Goal: Transaction & Acquisition: Purchase product/service

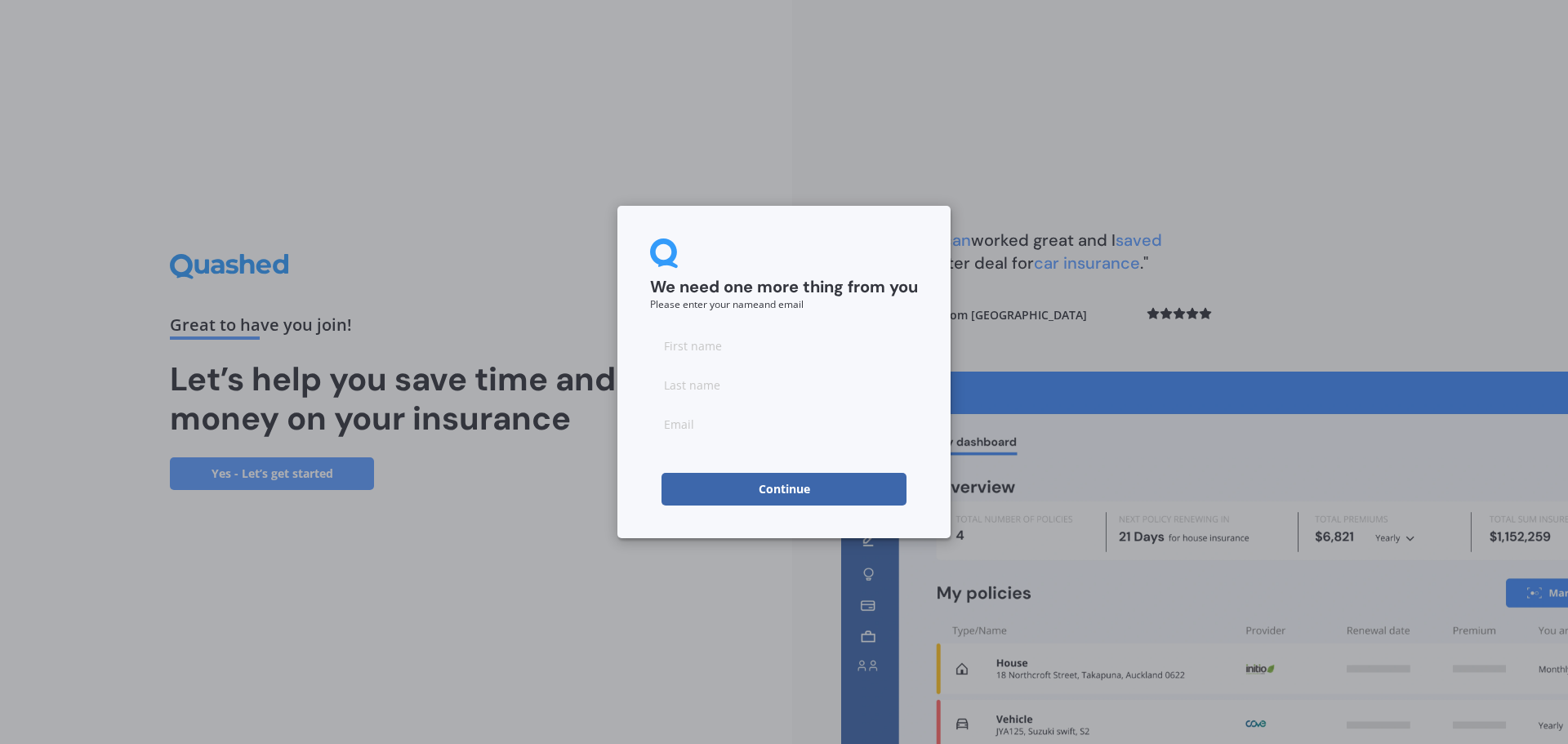
click at [788, 350] on input at bounding box center [784, 345] width 268 height 32
type input "SukHwan"
type input "Cho"
drag, startPoint x: 820, startPoint y: 427, endPoint x: 450, endPoint y: 411, distance: 370.3
click at [450, 411] on div "We need one more thing from you Please enter your name and email [PERSON_NAME] …" at bounding box center [784, 372] width 1568 height 744
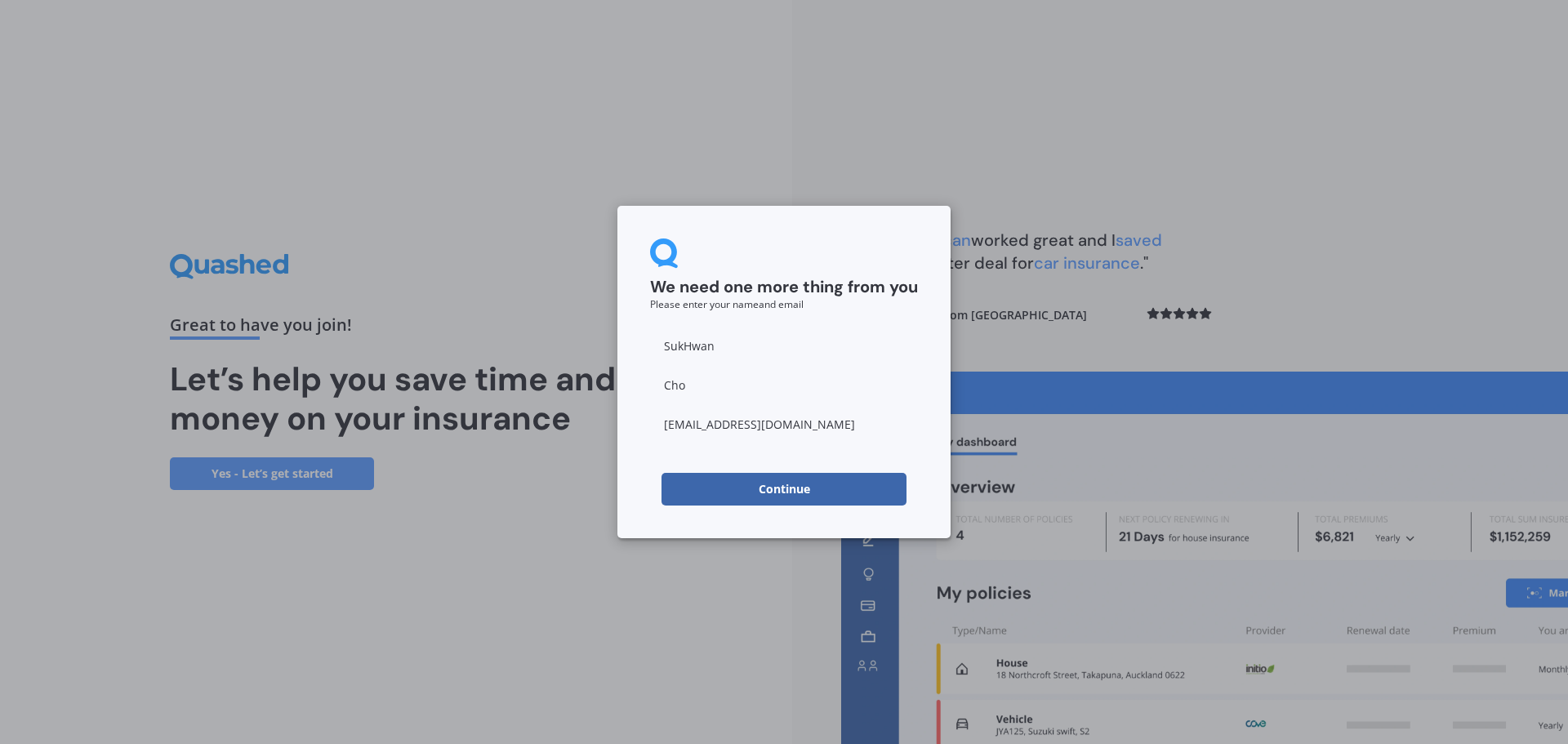
type input "[EMAIL_ADDRESS][DOMAIN_NAME]"
click at [760, 500] on button "Continue" at bounding box center [784, 489] width 245 height 32
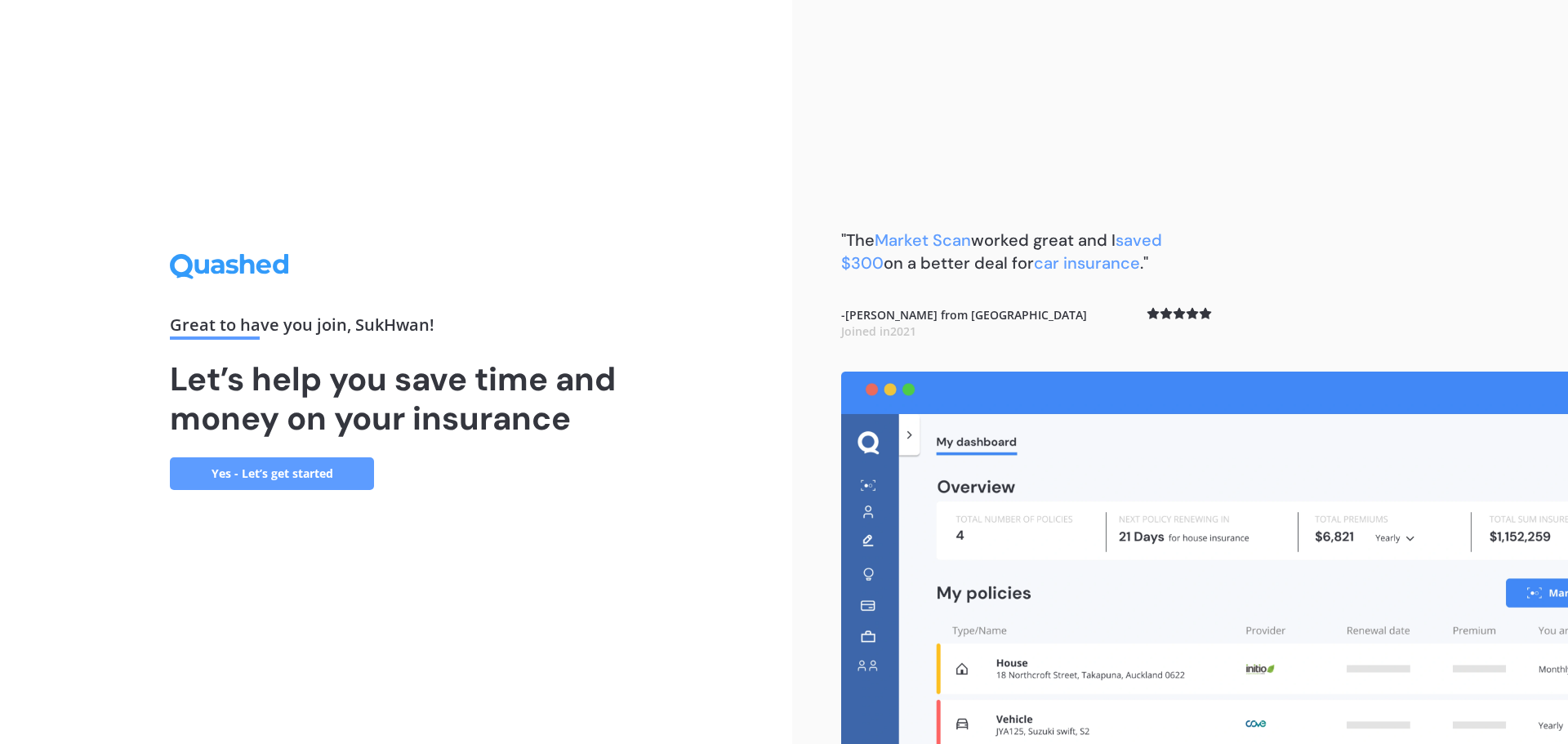
click at [432, 642] on div "Great to have you join , SukHwan ! Let’s help you save time and money on your i…" at bounding box center [396, 372] width 792 height 744
click at [344, 481] on link "Yes - Let’s get started" at bounding box center [272, 473] width 204 height 32
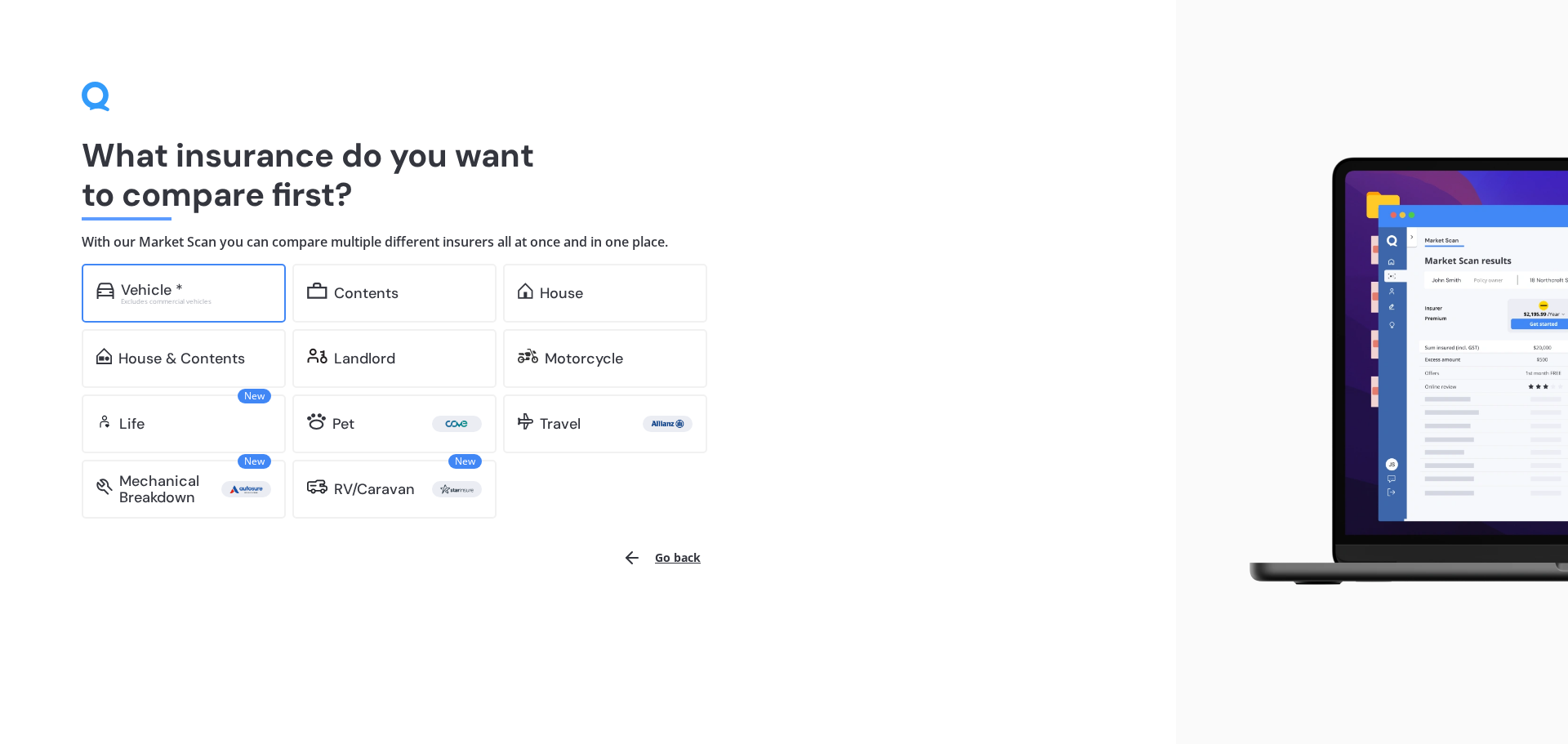
click at [210, 296] on div "Vehicle *" at bounding box center [196, 290] width 150 height 17
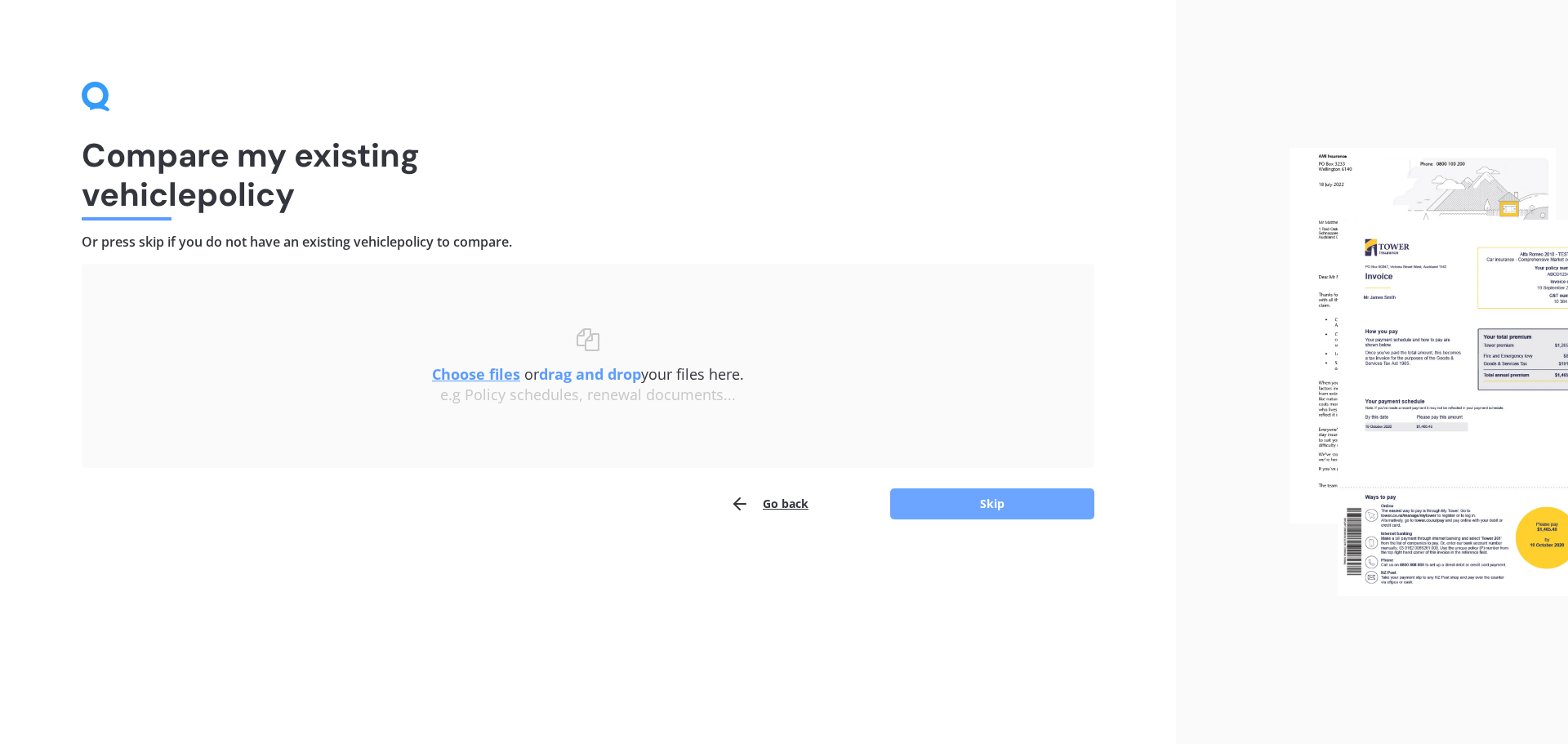
click at [1021, 510] on button "Skip" at bounding box center [992, 503] width 204 height 31
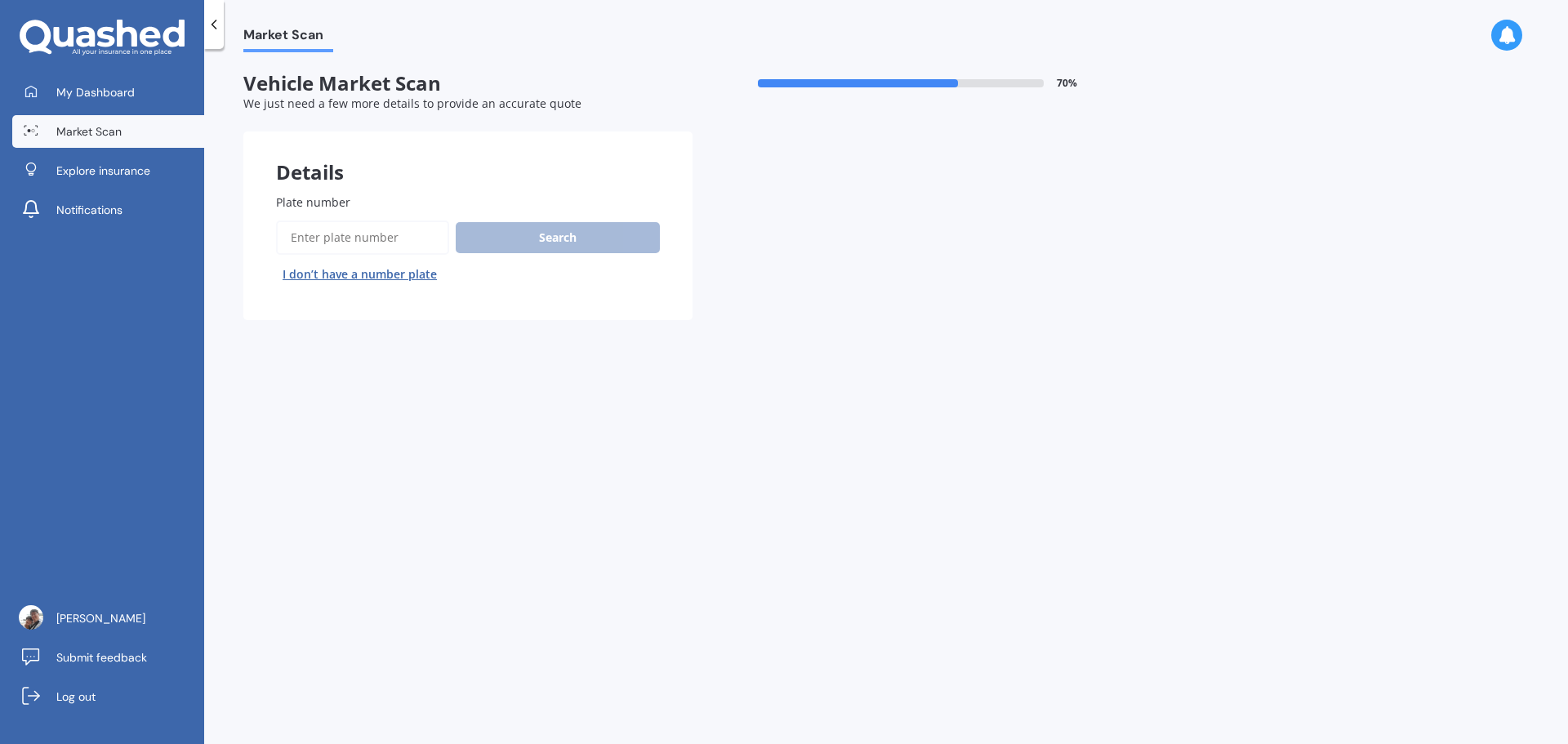
click at [408, 238] on input "Plate number" at bounding box center [363, 237] width 173 height 34
click at [633, 240] on button "Search" at bounding box center [558, 237] width 204 height 31
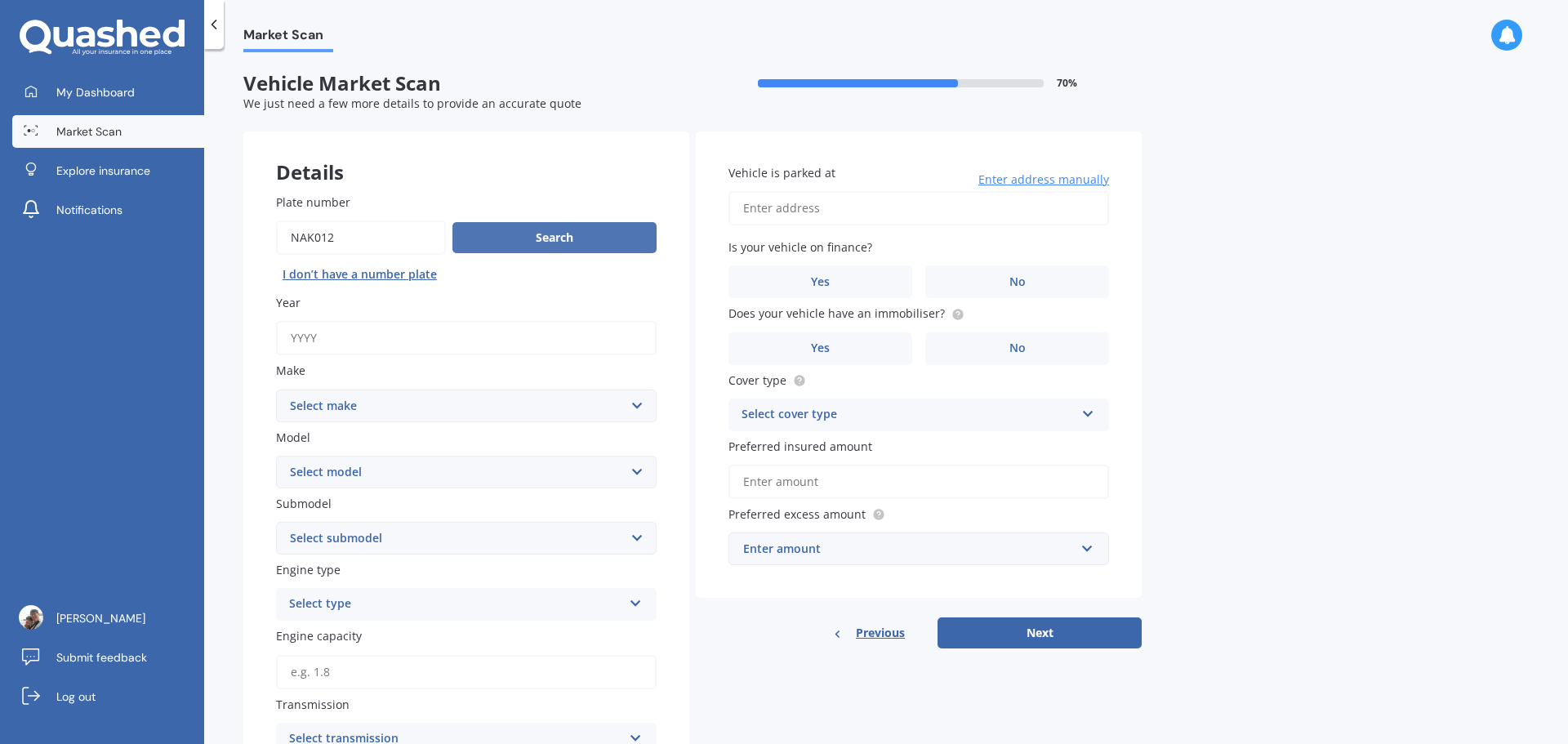
click at [633, 240] on button "Search" at bounding box center [554, 237] width 204 height 31
click at [347, 246] on input "Plate number" at bounding box center [361, 237] width 170 height 34
click at [320, 239] on input "Plate number" at bounding box center [361, 237] width 170 height 34
click at [376, 232] on input "Plate number" at bounding box center [361, 237] width 170 height 34
type input "NAK102"
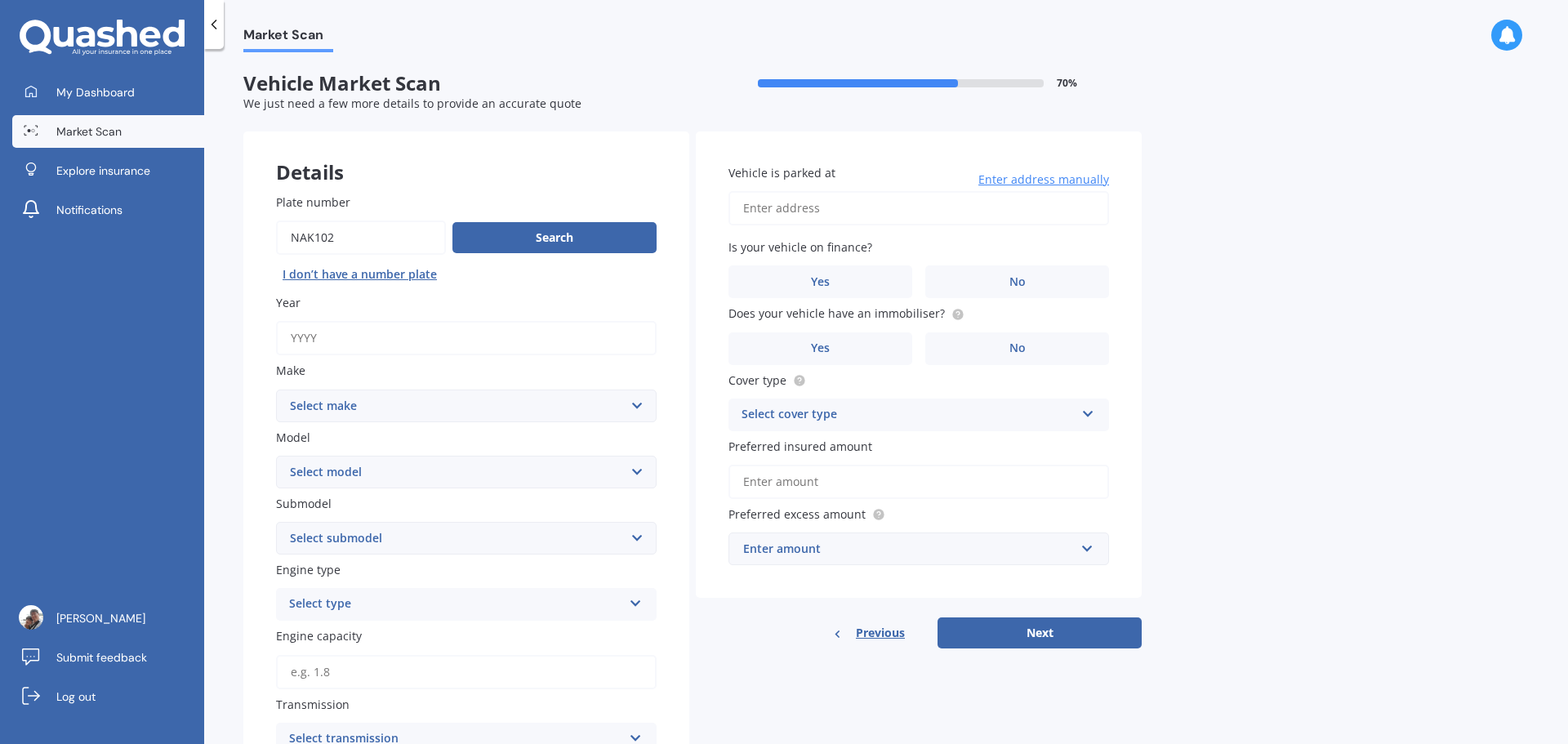
click at [937, 618] on button "Next" at bounding box center [1039, 633] width 204 height 31
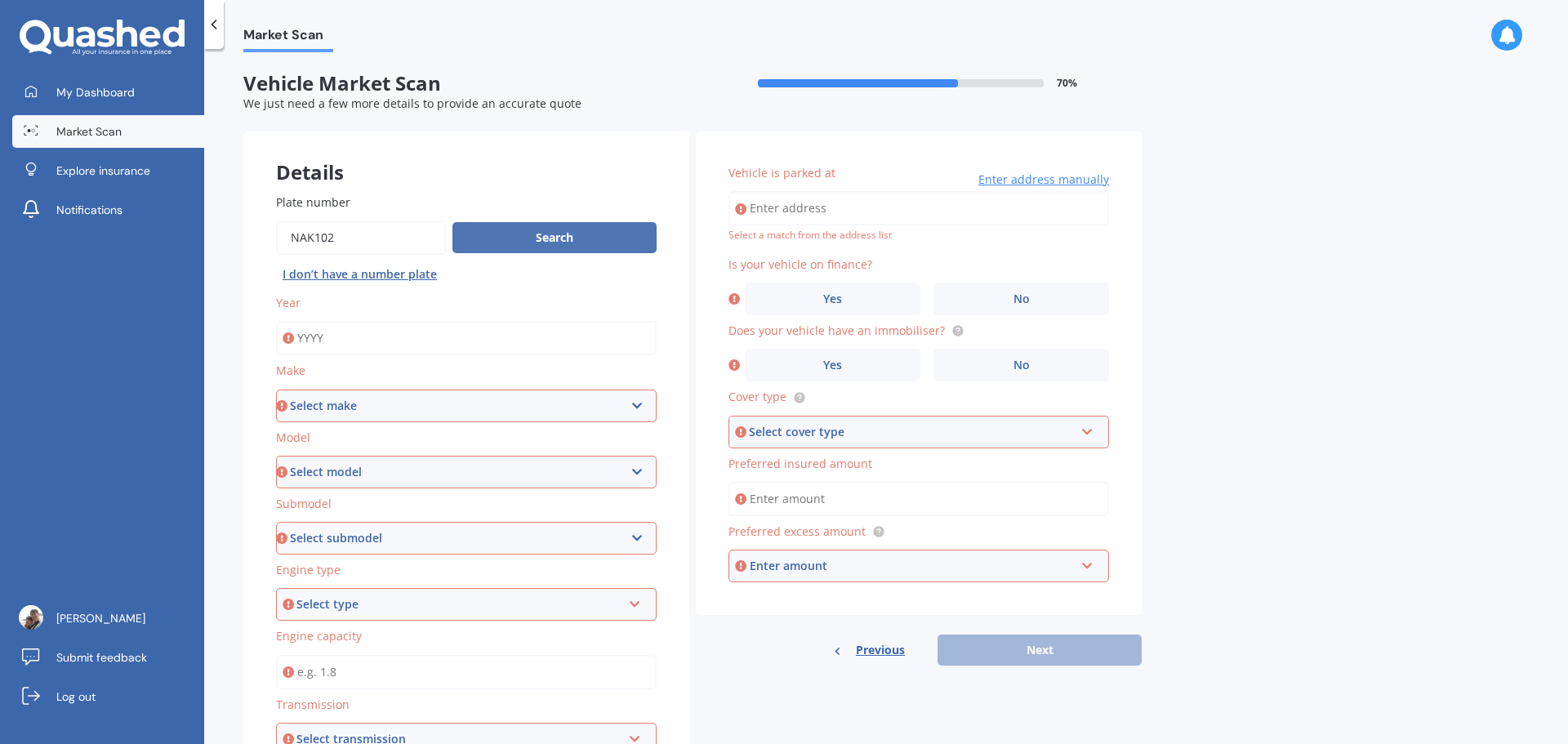
click at [592, 234] on button "Search" at bounding box center [554, 237] width 204 height 31
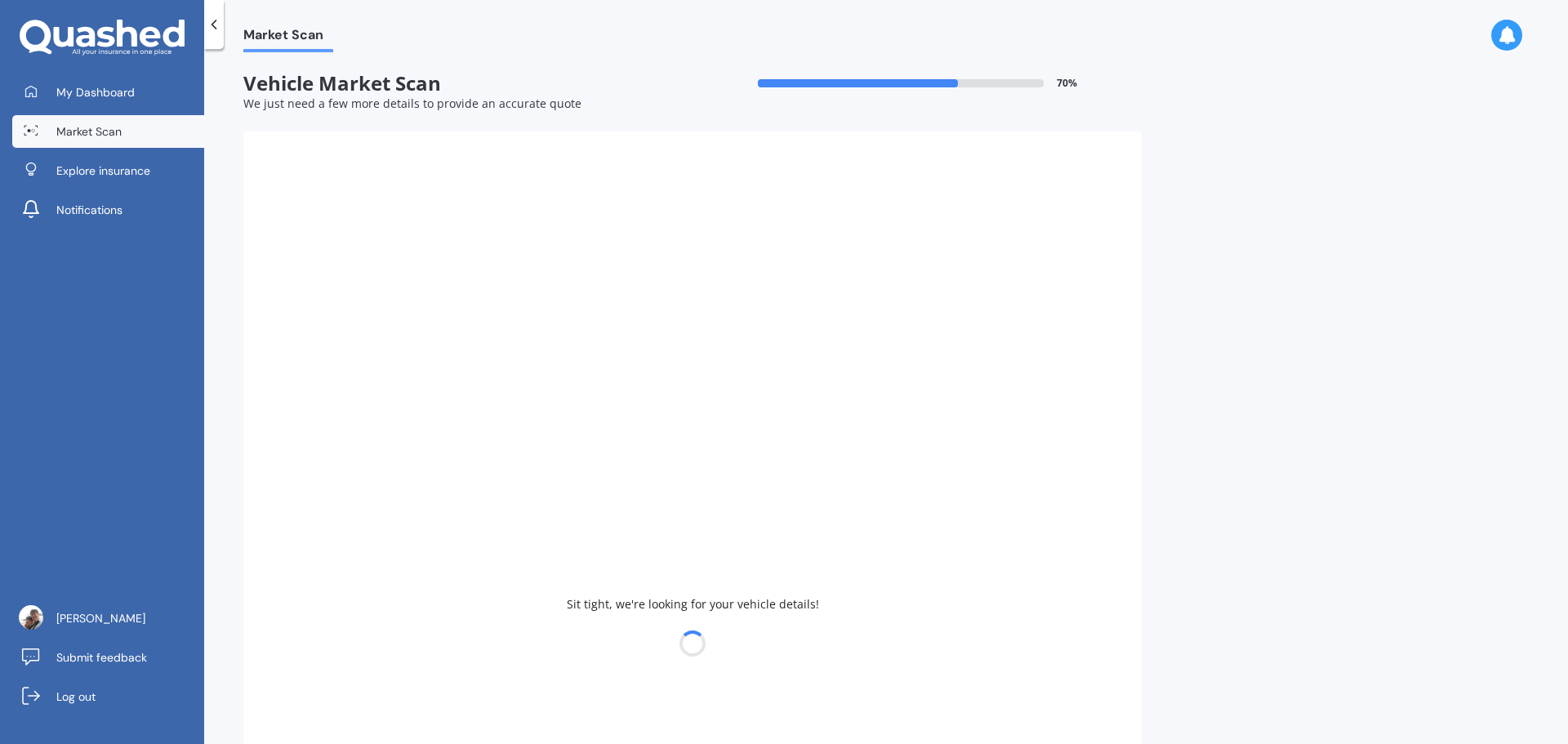
type input "2020"
select select "MITSUBISHI"
select select "OUTLANDER"
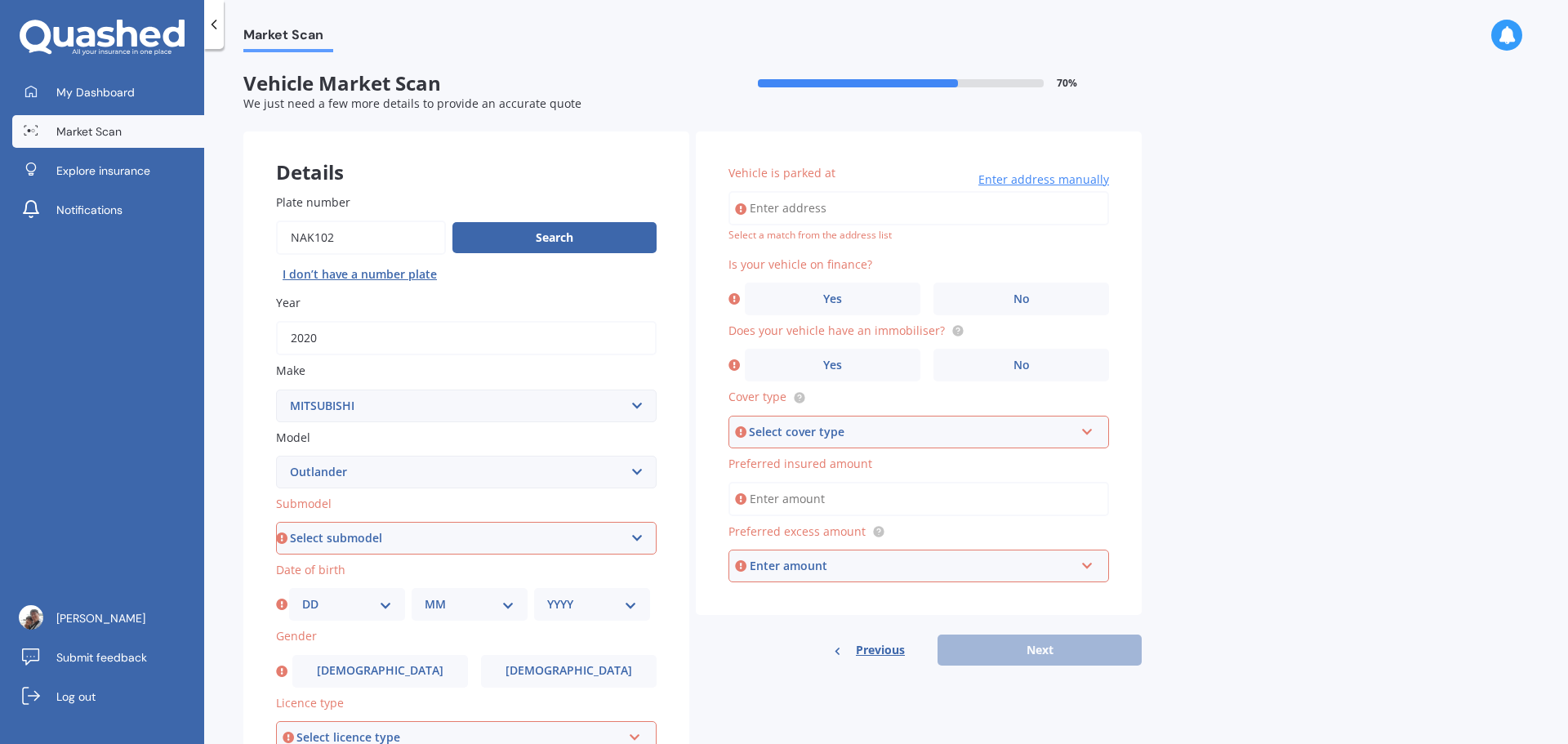
click at [559, 542] on select "Select submodel (All other) 2.4 Litre Station Wagon 3.0 Litre AWD 3.0 VRX Auto …" at bounding box center [466, 538] width 380 height 32
select select "PHEV PETROL/HYBRID"
click at [276, 522] on select "Select submodel (All other) 2.4 Litre Station Wagon 3.0 Litre AWD 3.0 VRX Auto …" at bounding box center [466, 538] width 380 height 32
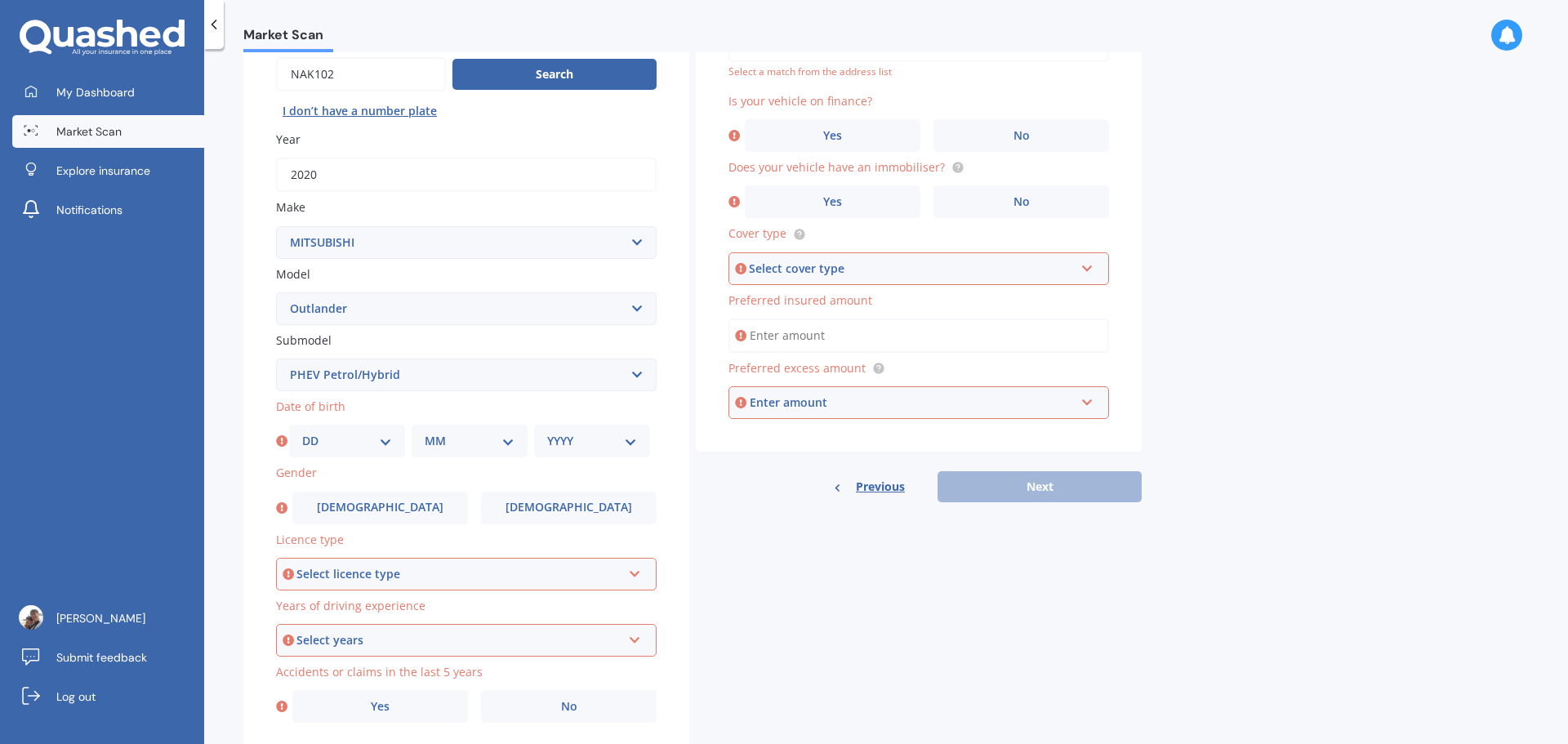
scroll to position [218, 0]
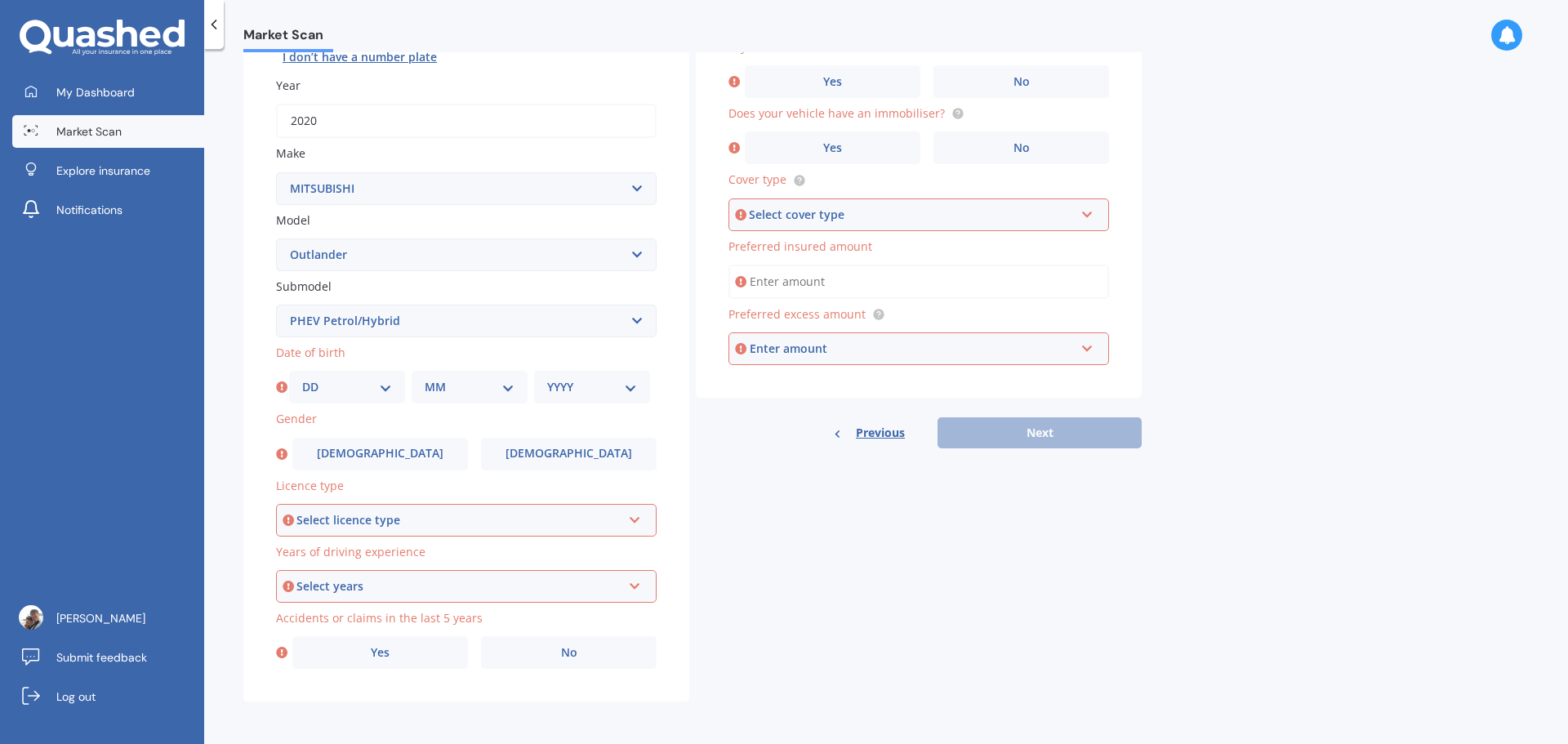
click at [373, 389] on select "DD 01 02 03 04 05 06 07 08 09 10 11 12 13 14 15 16 17 18 19 20 21 22 23 24 25 2…" at bounding box center [347, 387] width 90 height 18
select select "12"
click at [302, 378] on select "DD 01 02 03 04 05 06 07 08 09 10 11 12 13 14 15 16 17 18 19 20 21 22 23 24 25 2…" at bounding box center [347, 387] width 90 height 18
click at [463, 389] on select "MM 01 02 03 04 05 06 07 08 09 10 11 12" at bounding box center [470, 387] width 90 height 18
select select "08"
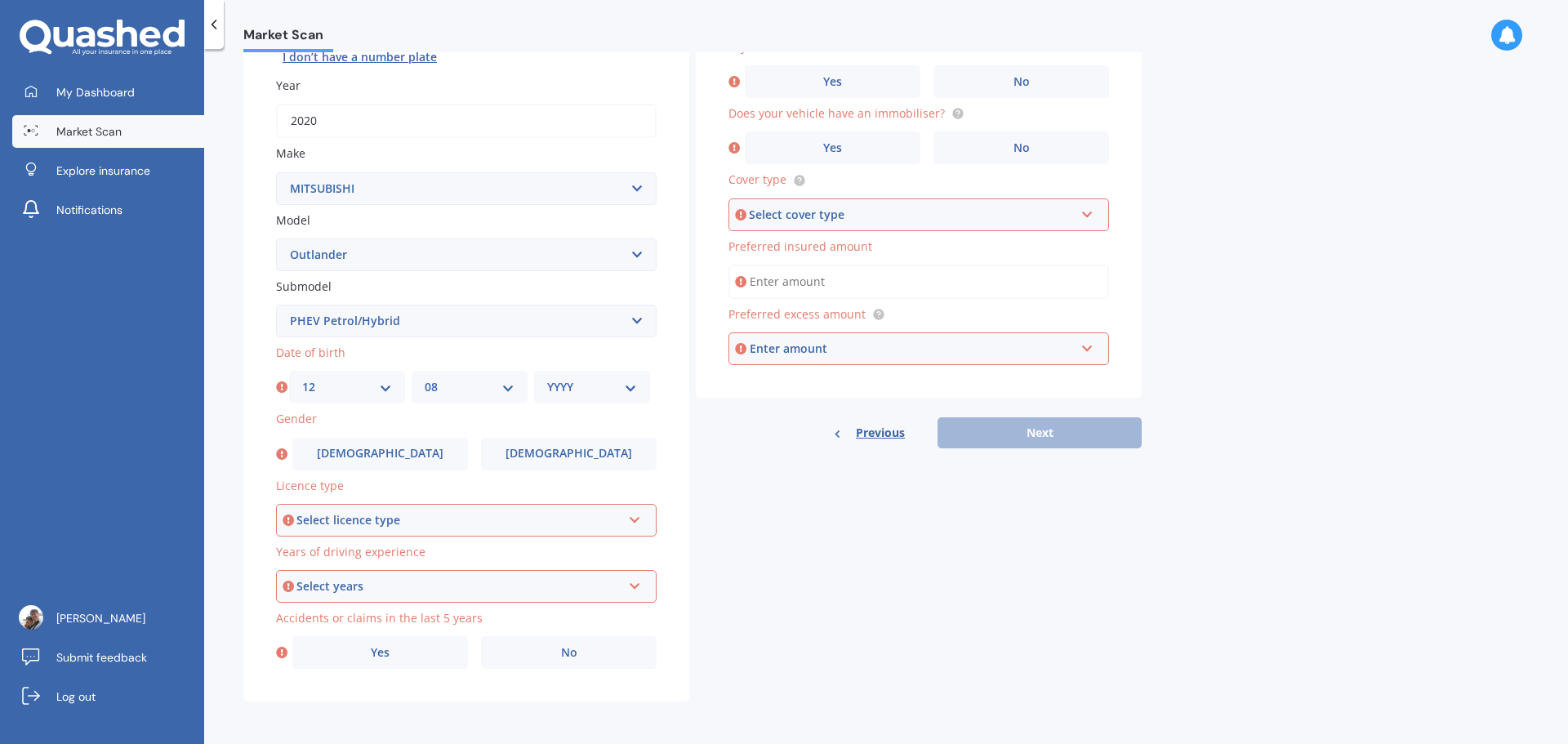
click at [425, 378] on select "MM 01 02 03 04 05 06 07 08 09 10 11 12" at bounding box center [470, 387] width 90 height 18
click at [618, 393] on select "YYYY 2025 2024 2023 2022 2021 2020 2019 2018 2017 2016 2015 2014 2013 2012 2011…" at bounding box center [592, 387] width 90 height 18
click at [610, 398] on div "YYYY 2025 2024 2023 2022 2021 2020 2019 2018 2017 2016 2015 2014 2013 2012 2011…" at bounding box center [592, 387] width 116 height 32
click at [551, 385] on select "YYYY 2025 2024 2023 2022 2021 2020 2019 2018 2017 2016 2015 2014 2013 2012 2011…" at bounding box center [592, 387] width 90 height 18
select select "1978"
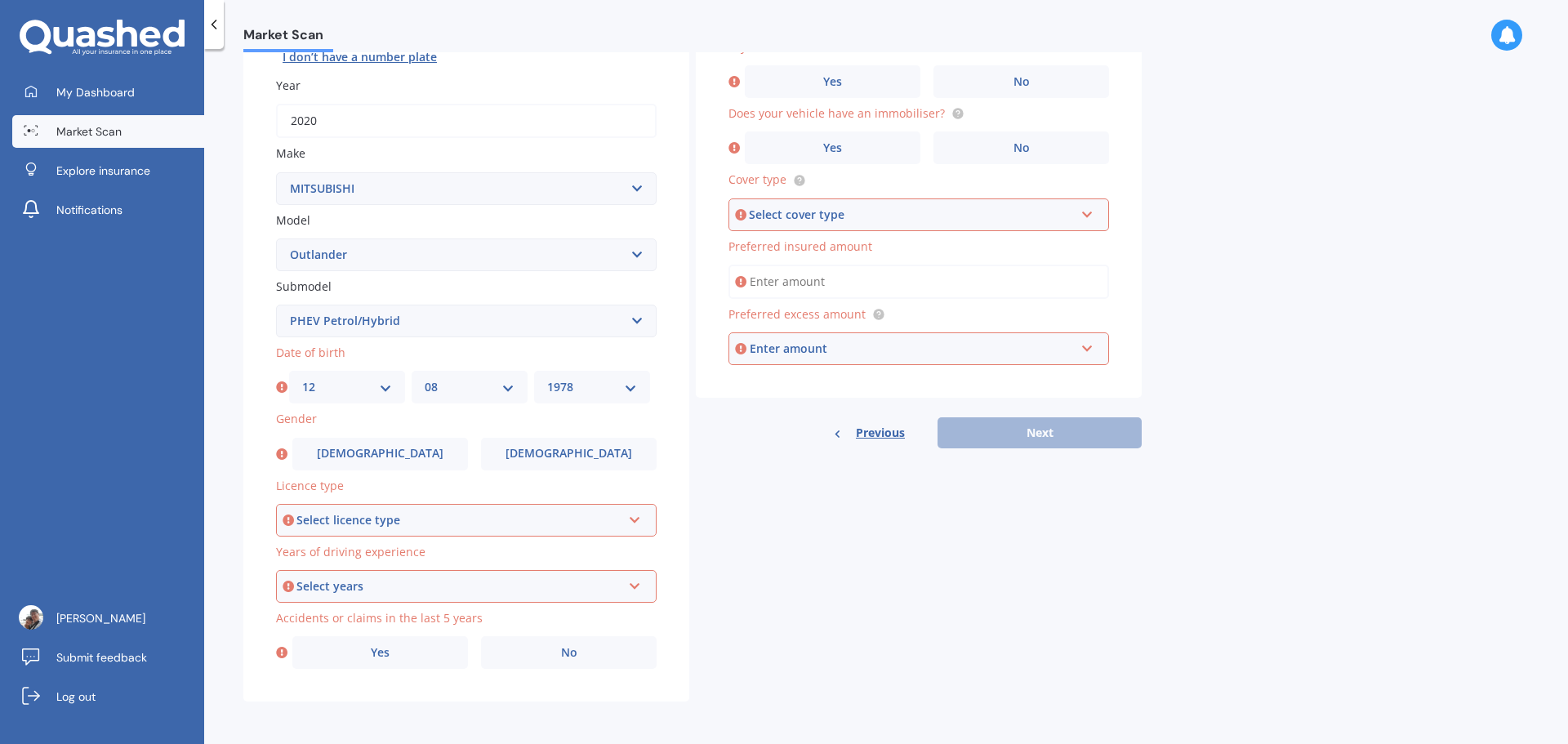
click at [547, 378] on select "YYYY 2025 2024 2023 2022 2021 2020 2019 2018 2017 2016 2015 2014 2013 2012 2011…" at bounding box center [592, 387] width 90 height 18
click at [409, 459] on label "[DEMOGRAPHIC_DATA]" at bounding box center [380, 453] width 176 height 32
click at [0, 0] on input "[DEMOGRAPHIC_DATA]" at bounding box center [0, 0] width 0 height 0
click at [413, 515] on div "Select licence type" at bounding box center [459, 521] width 325 height 18
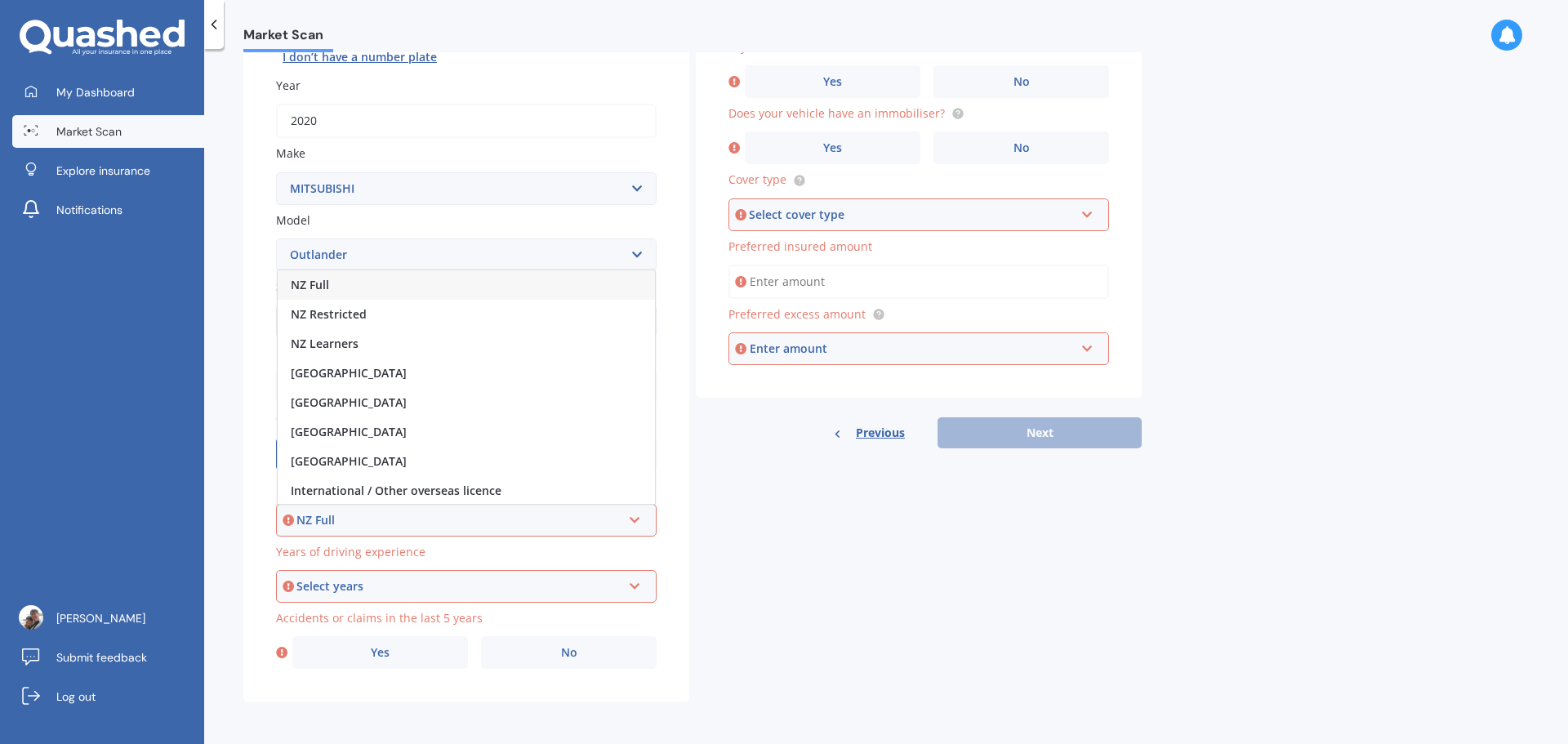
click at [413, 515] on div "NZ Full" at bounding box center [459, 521] width 325 height 18
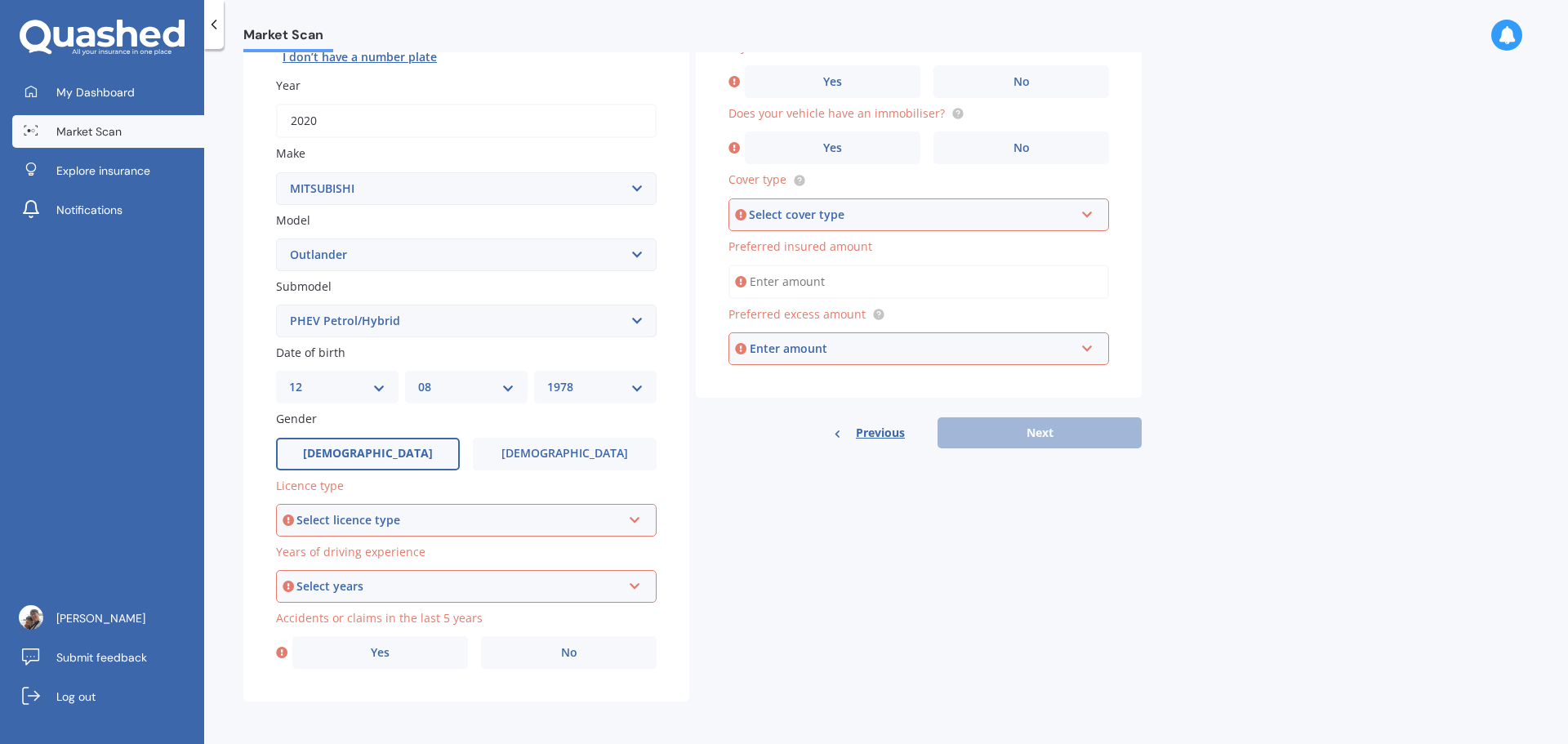
click at [413, 515] on div "Select licence type" at bounding box center [459, 521] width 325 height 18
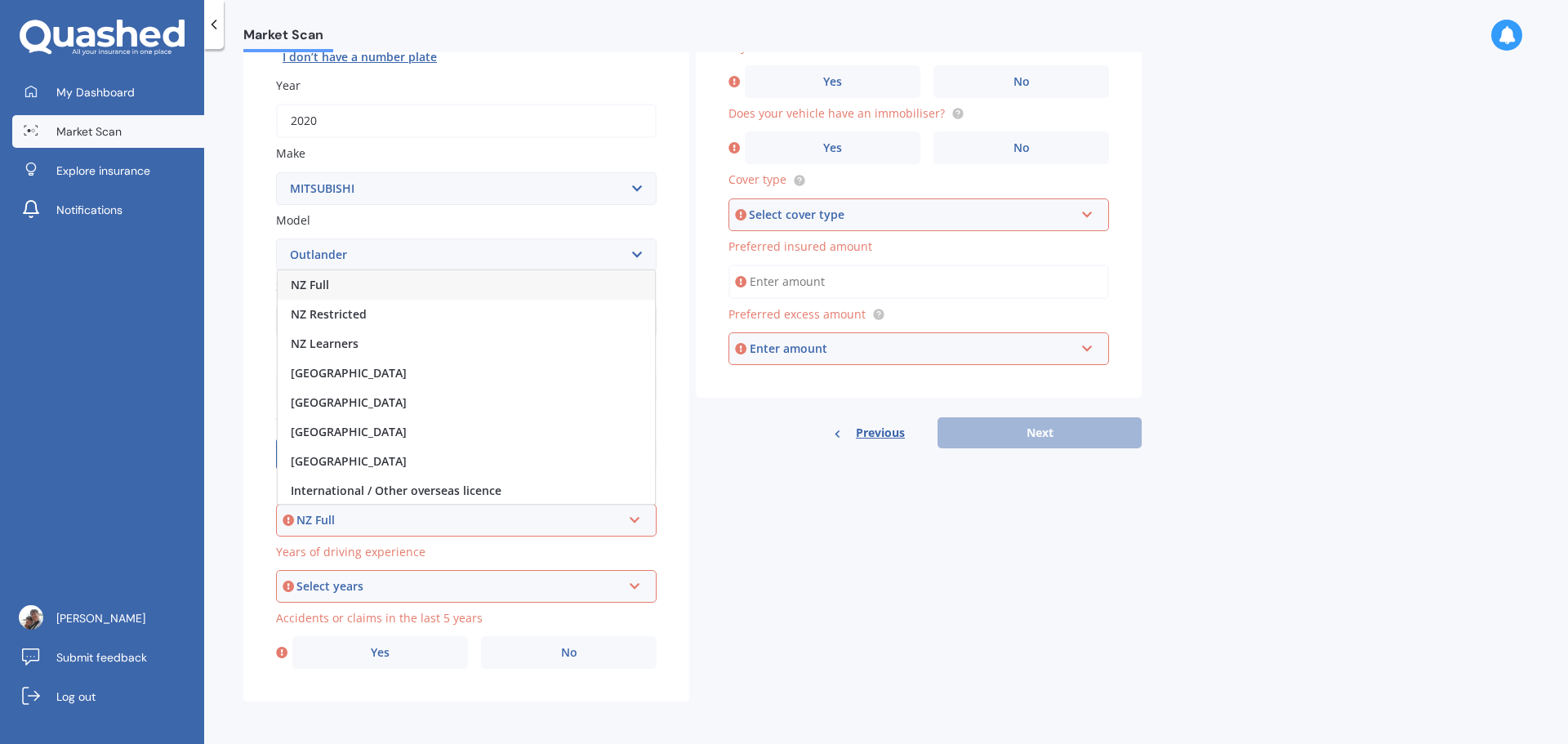
click at [369, 293] on div "NZ Full" at bounding box center [466, 285] width 377 height 29
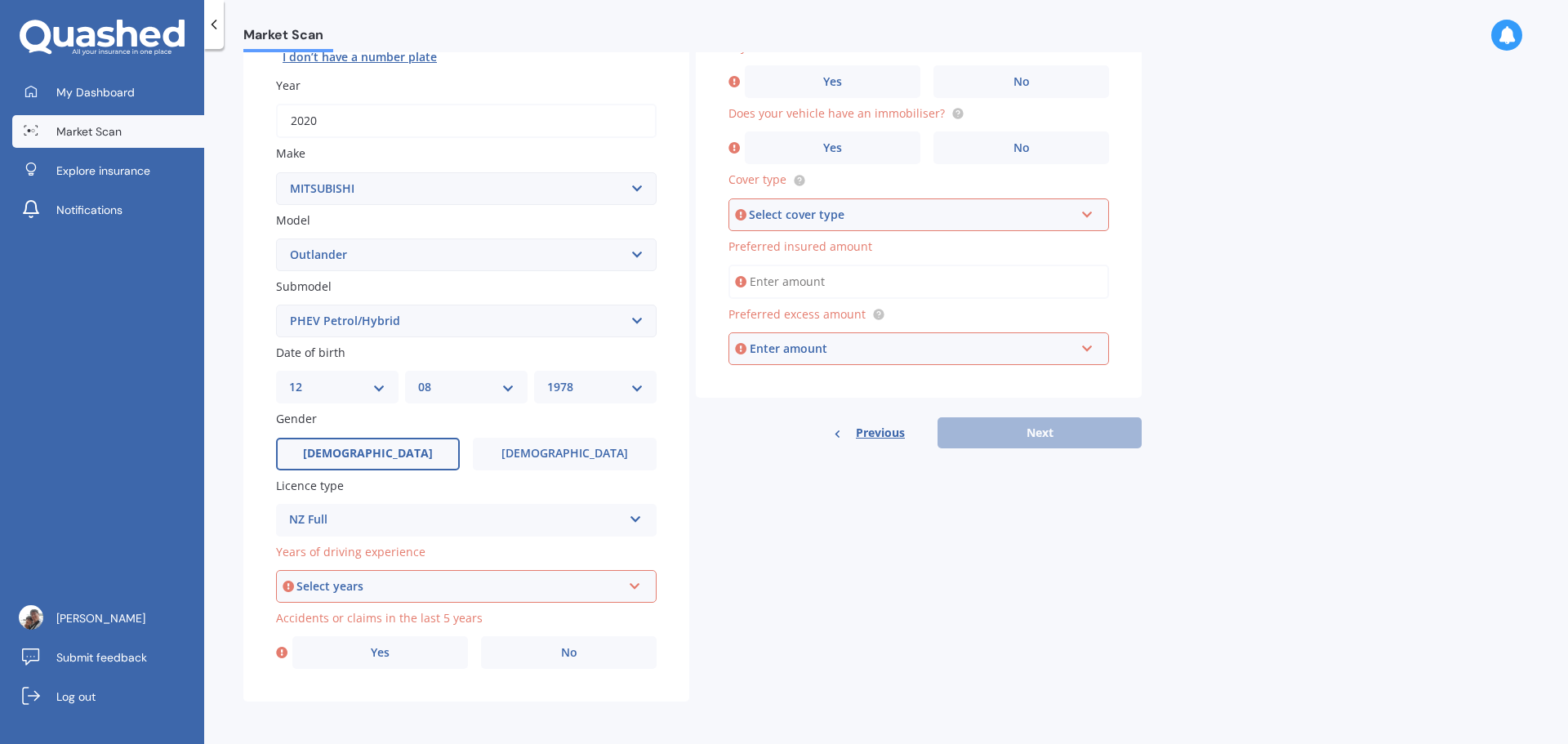
click at [354, 580] on div "Select years" at bounding box center [459, 587] width 325 height 18
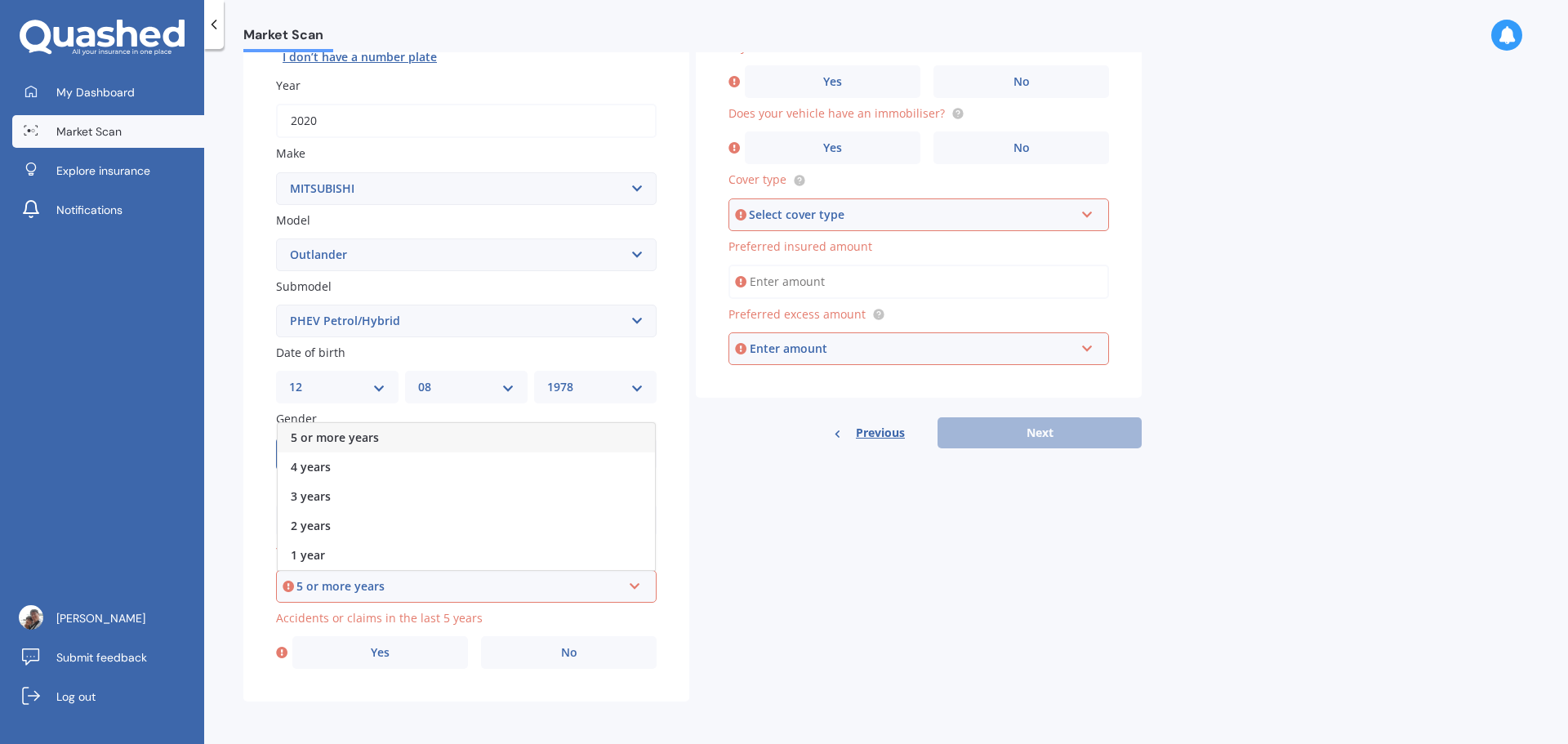
click at [349, 434] on span "5 or more years" at bounding box center [335, 437] width 88 height 16
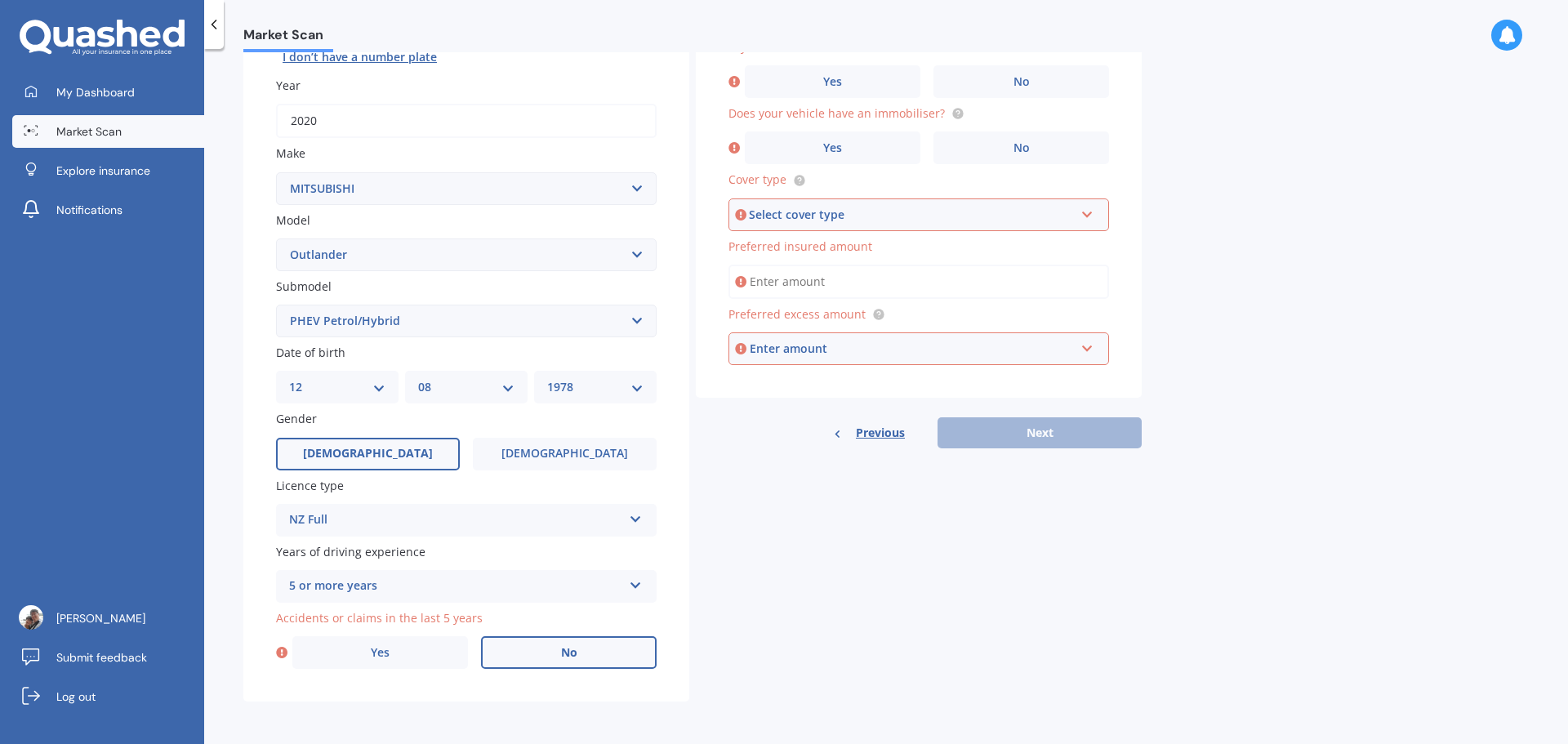
click at [538, 663] on label "No" at bounding box center [569, 652] width 176 height 32
click at [0, 0] on input "No" at bounding box center [0, 0] width 0 height 0
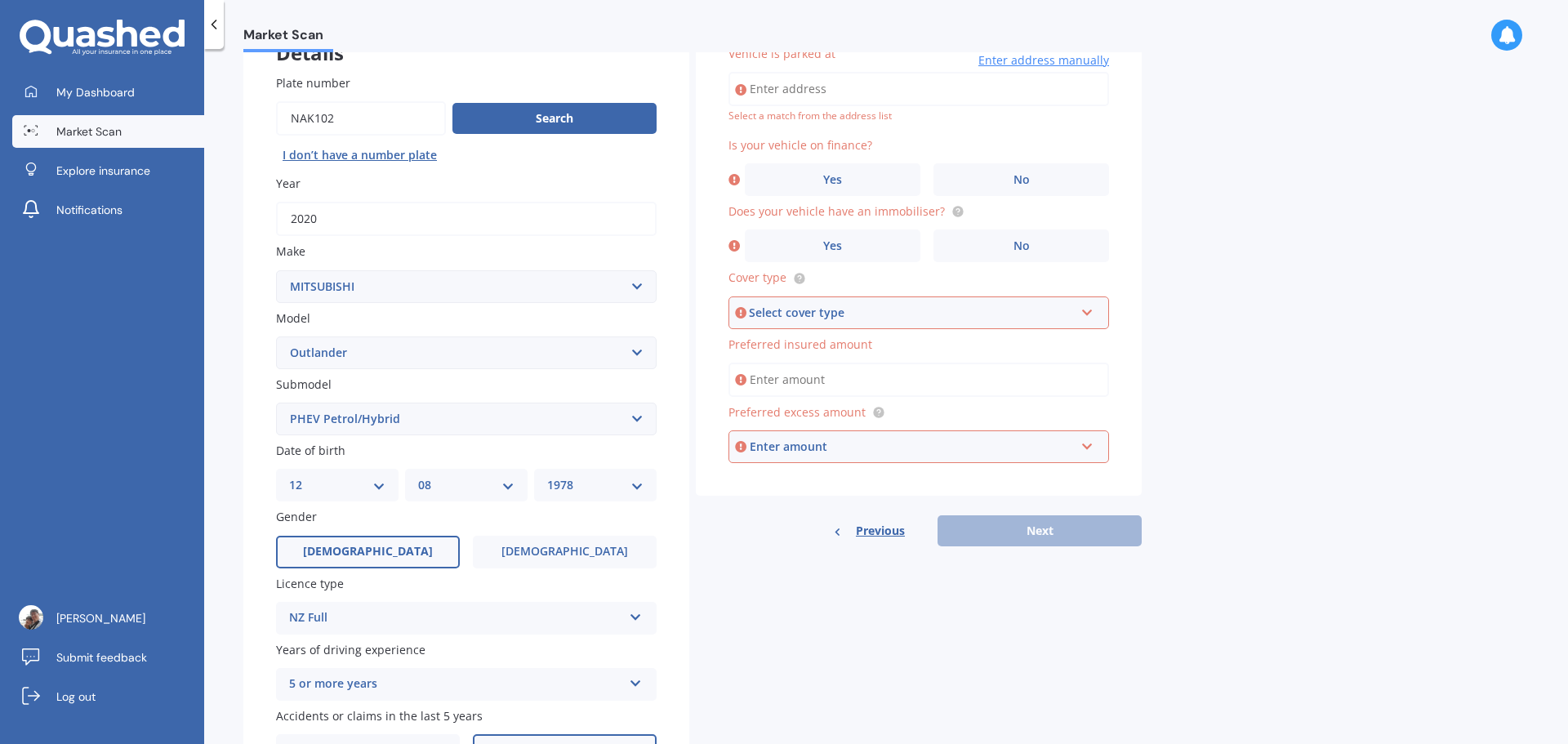
scroll to position [112, 0]
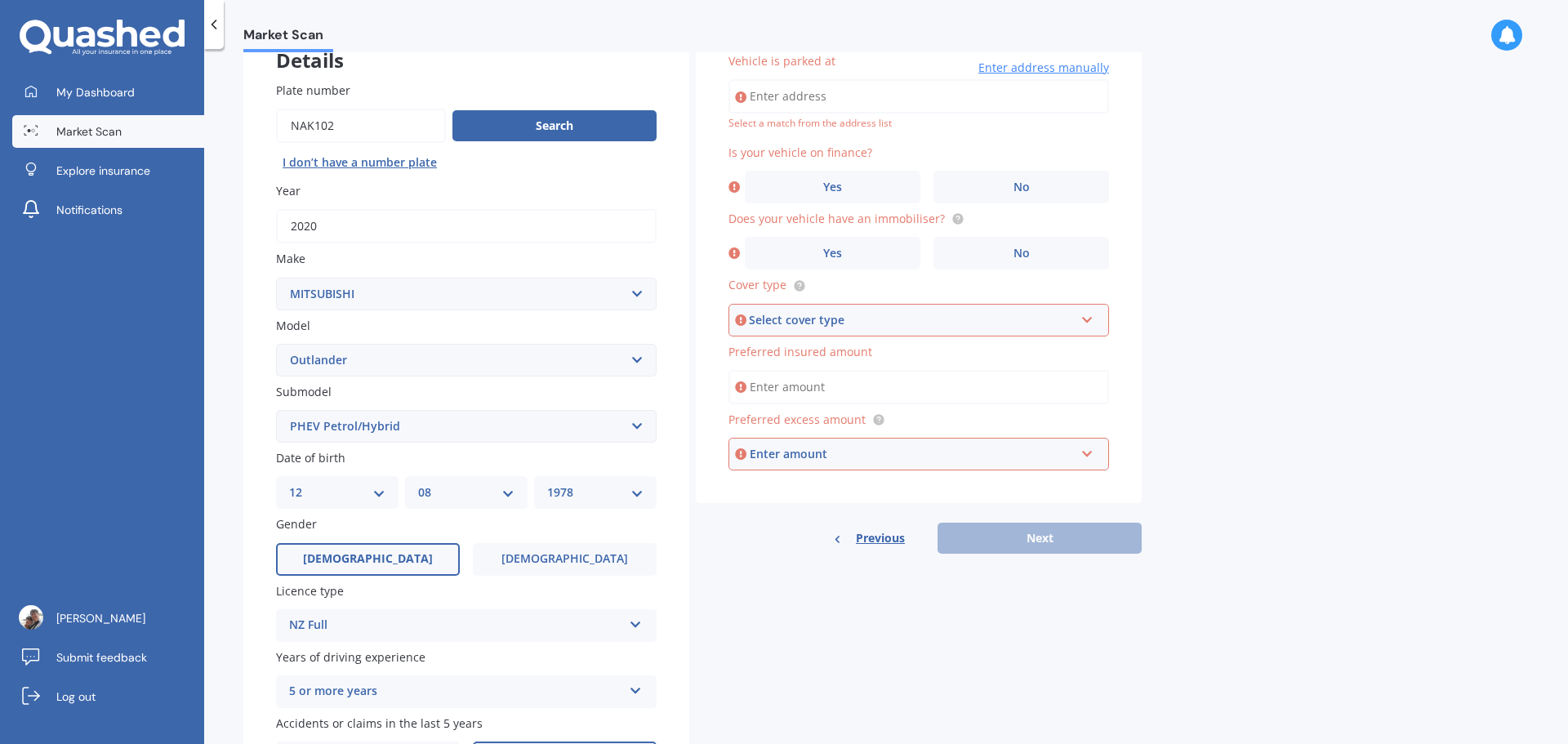
click at [831, 93] on input "Vehicle is parked at" at bounding box center [919, 95] width 380 height 34
type input "[STREET_ADDRESS][PERSON_NAME]"
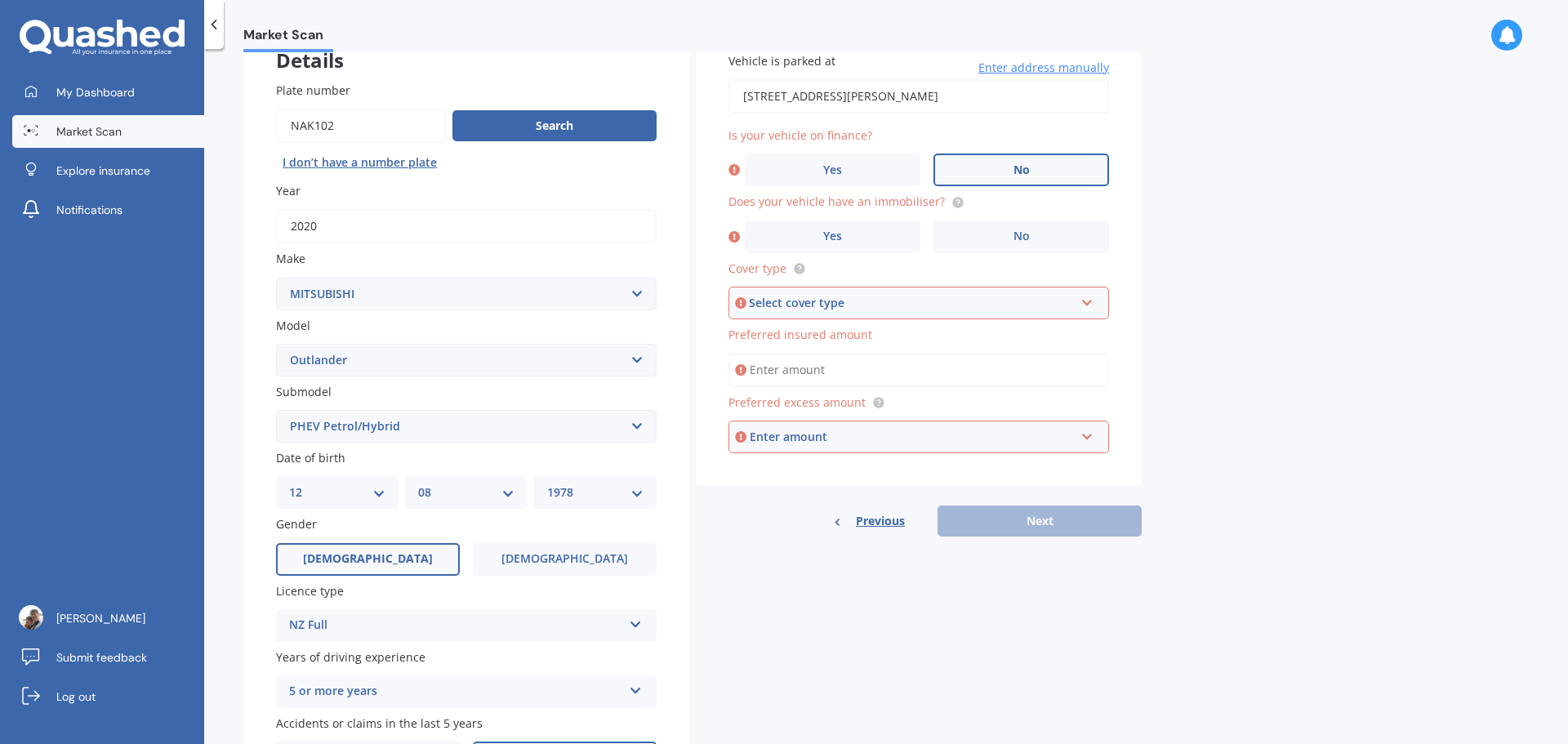
click at [970, 171] on label "No" at bounding box center [1021, 169] width 176 height 32
click at [0, 0] on input "No" at bounding box center [0, 0] width 0 height 0
click at [789, 250] on label "Yes" at bounding box center [833, 237] width 176 height 32
click at [0, 0] on input "Yes" at bounding box center [0, 0] width 0 height 0
click at [791, 301] on div "Select cover type" at bounding box center [911, 303] width 325 height 18
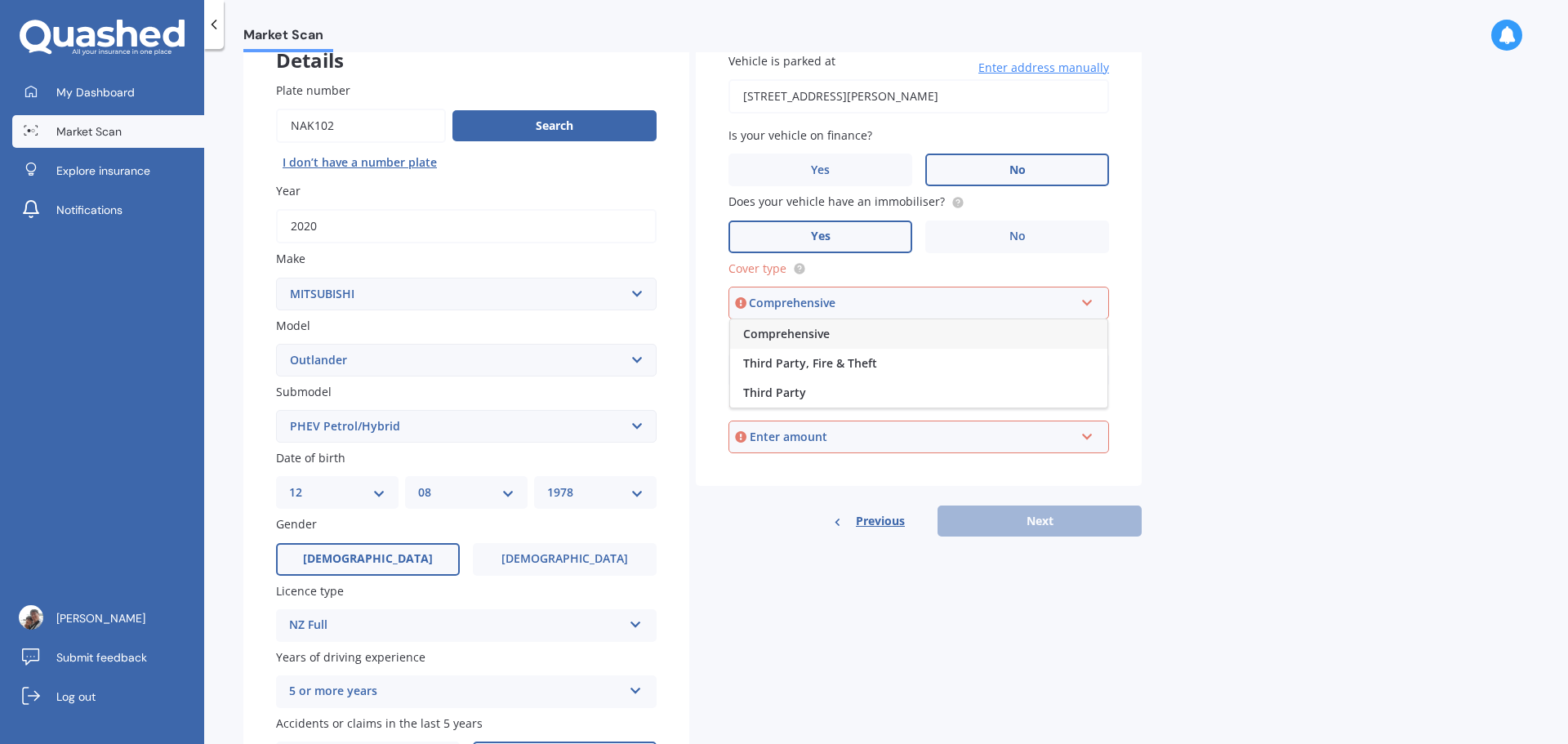
click at [862, 335] on div "Comprehensive" at bounding box center [918, 334] width 377 height 29
click at [863, 375] on input "Preferred insured amount" at bounding box center [919, 370] width 380 height 34
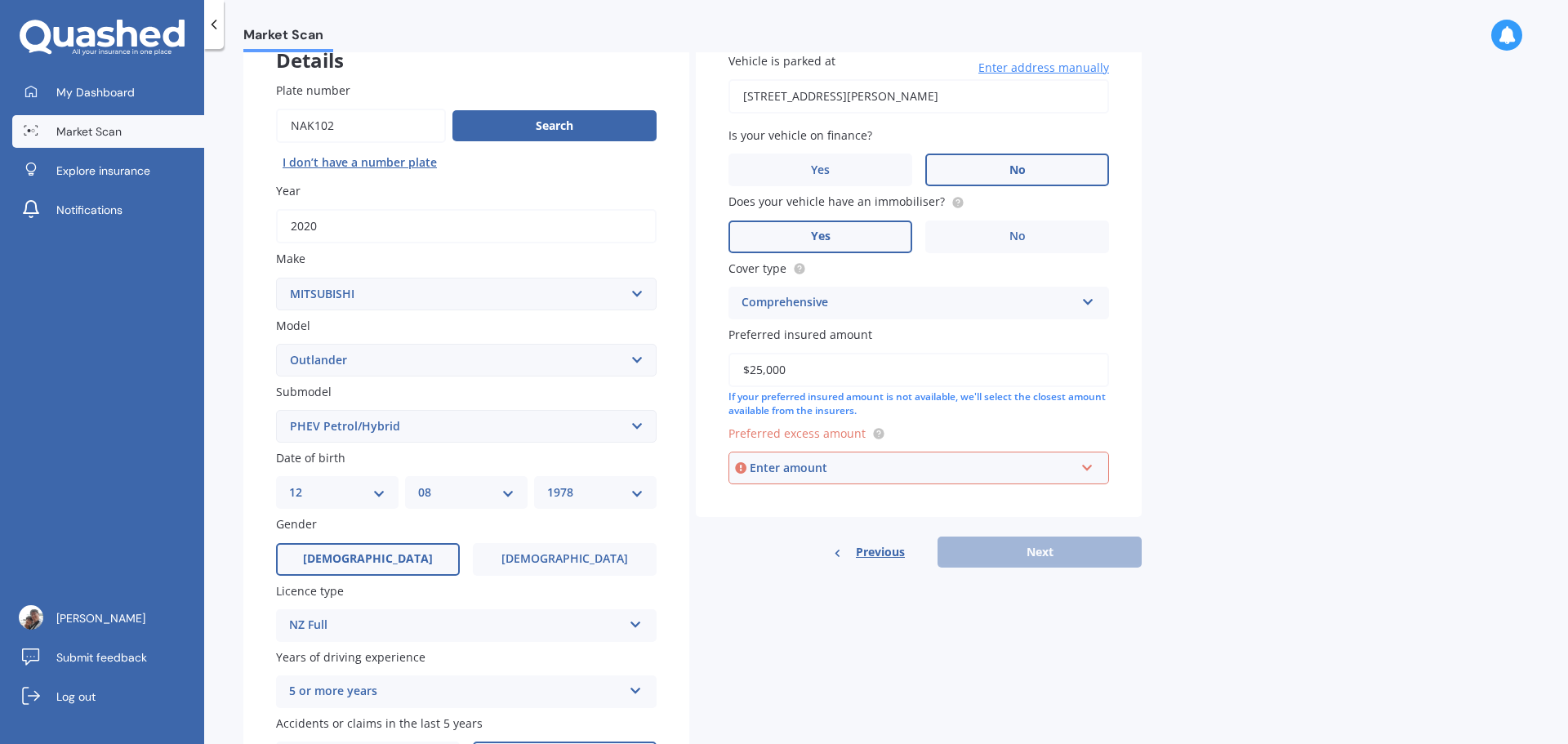
type input "$25,000"
click at [806, 476] on div "Enter amount" at bounding box center [912, 468] width 325 height 18
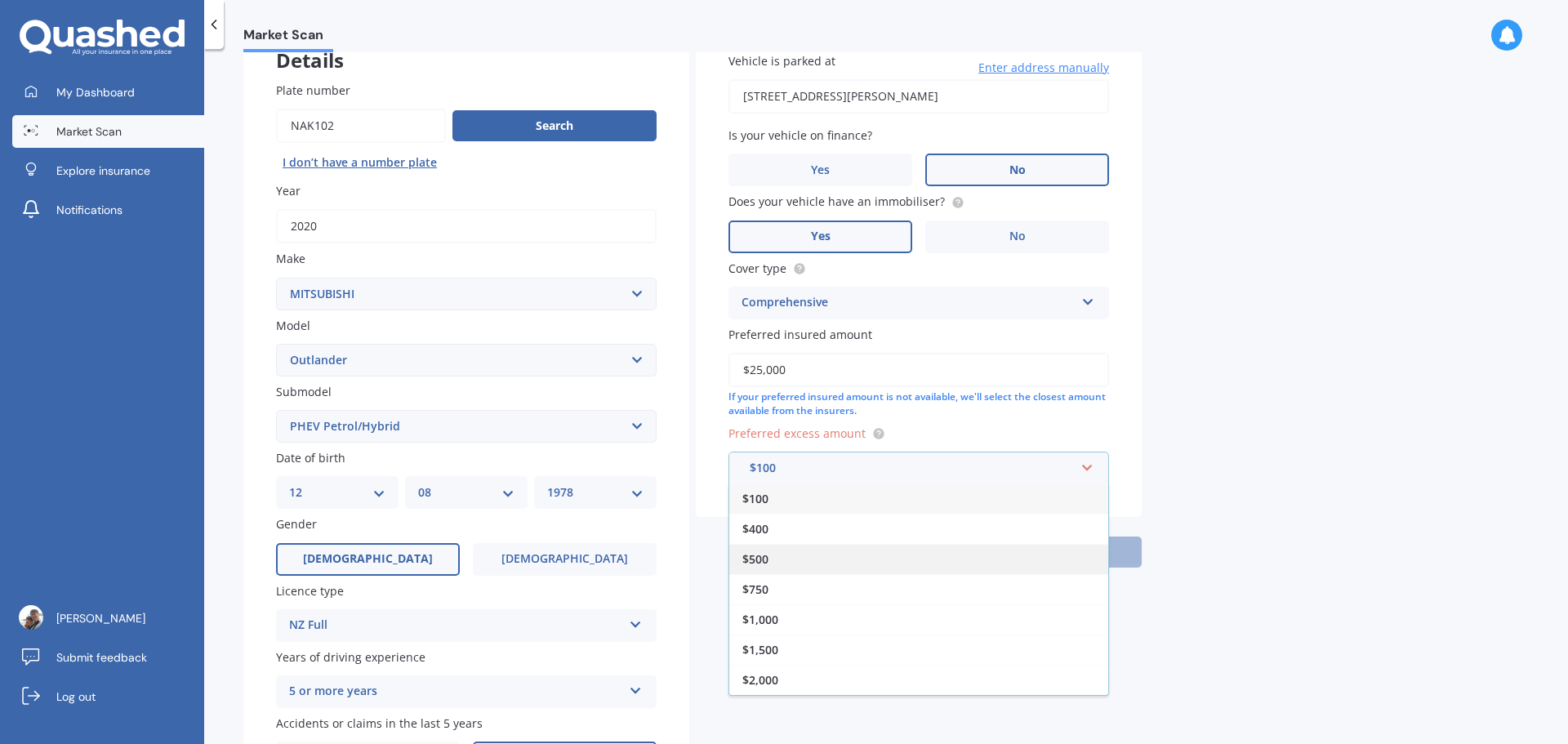
click at [795, 553] on div "$500" at bounding box center [918, 559] width 379 height 30
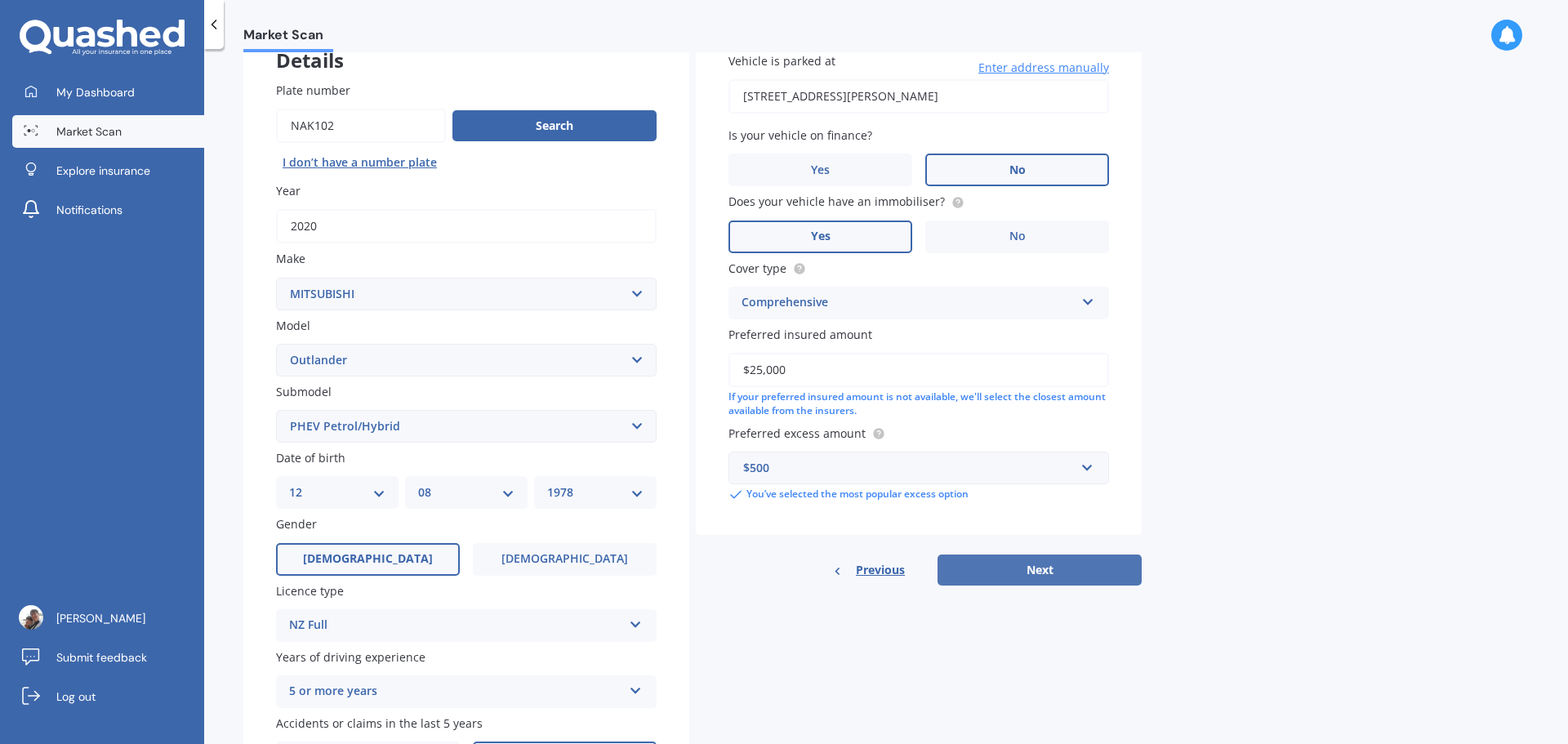
click at [1045, 570] on button "Next" at bounding box center [1039, 570] width 204 height 31
select select "12"
select select "08"
select select "1978"
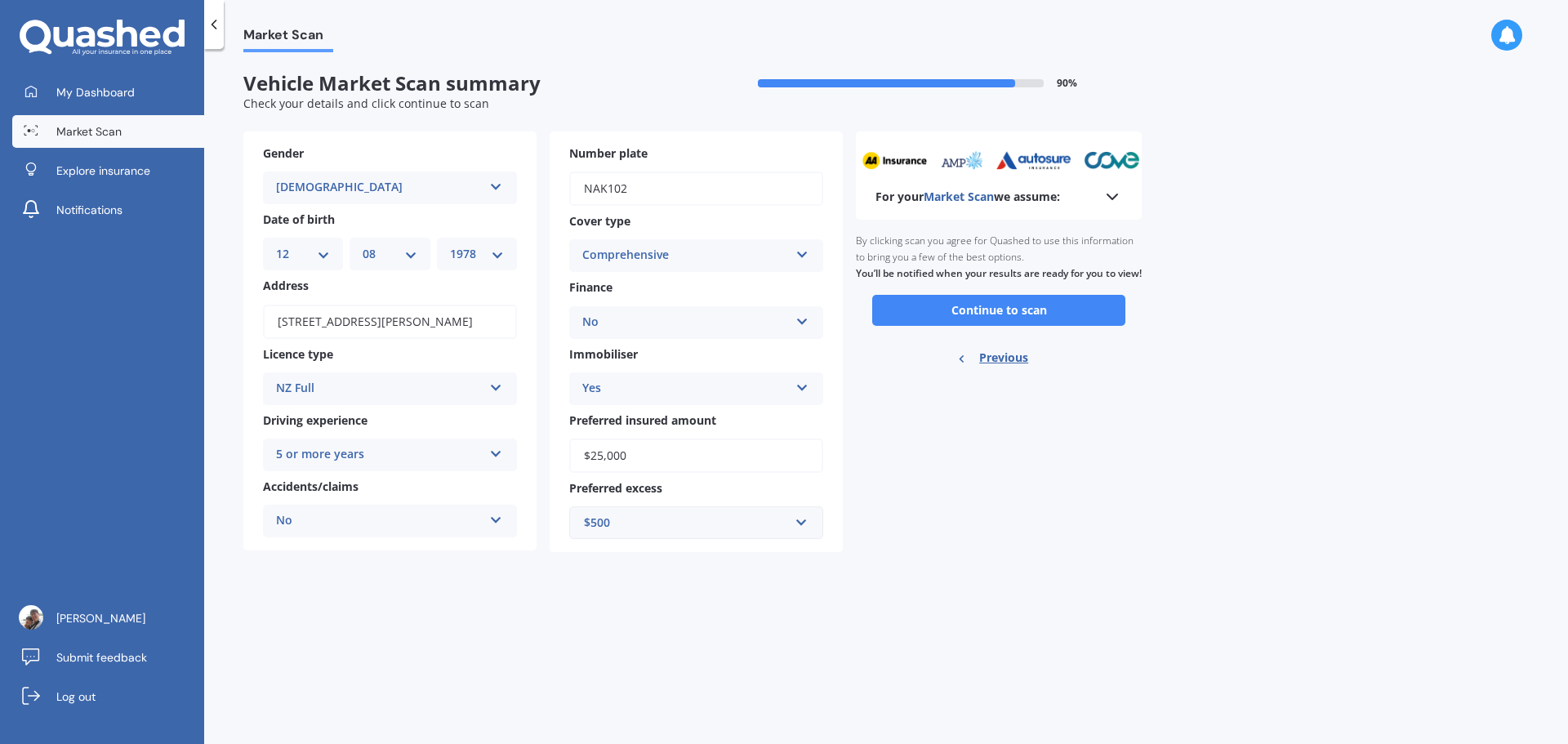
scroll to position [0, 0]
click at [984, 326] on button "Continue to scan" at bounding box center [999, 310] width 253 height 31
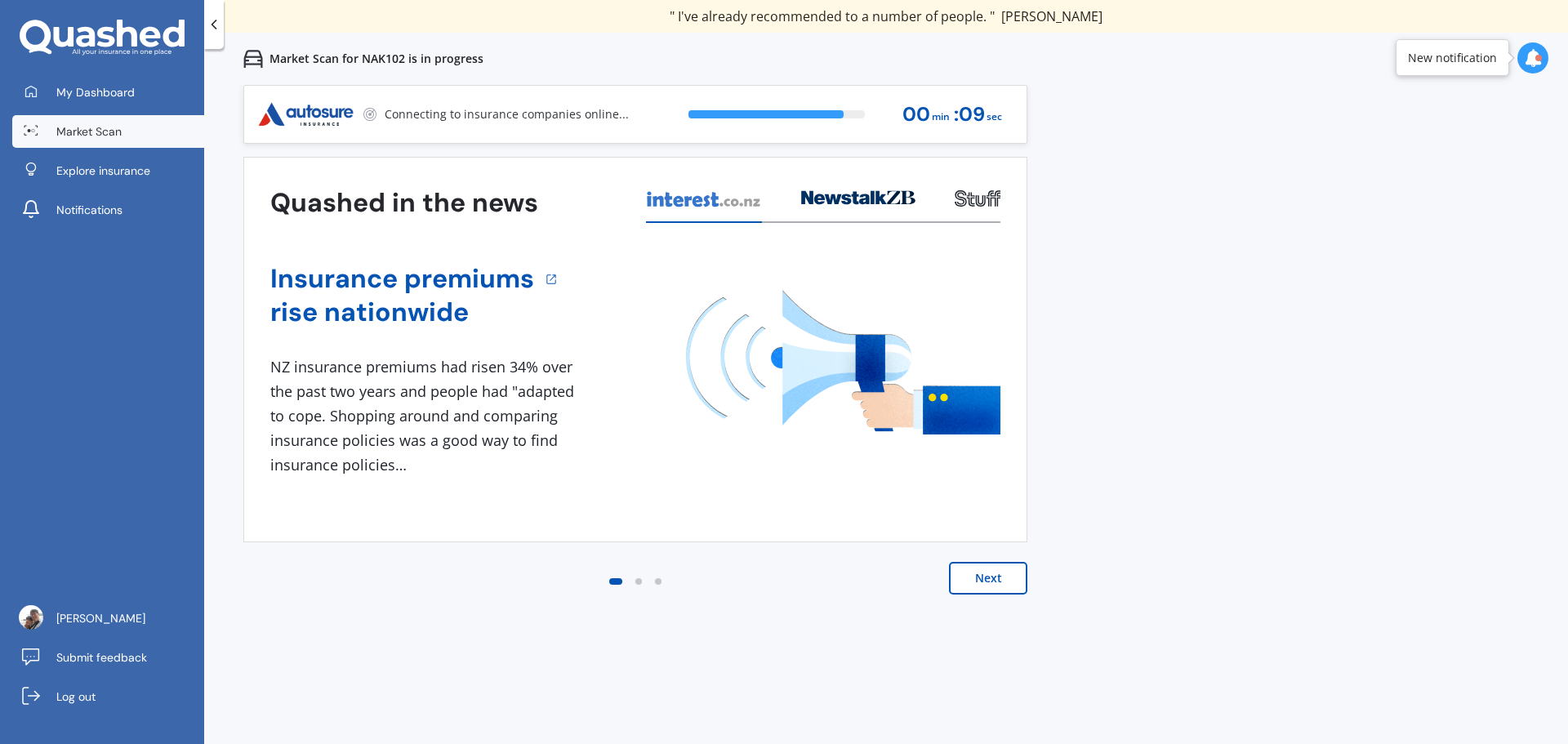
click at [1254, 624] on div "Previous 80,000+ Kiwis have signed up to shop and save on insurance with us " H…" at bounding box center [886, 457] width 1364 height 744
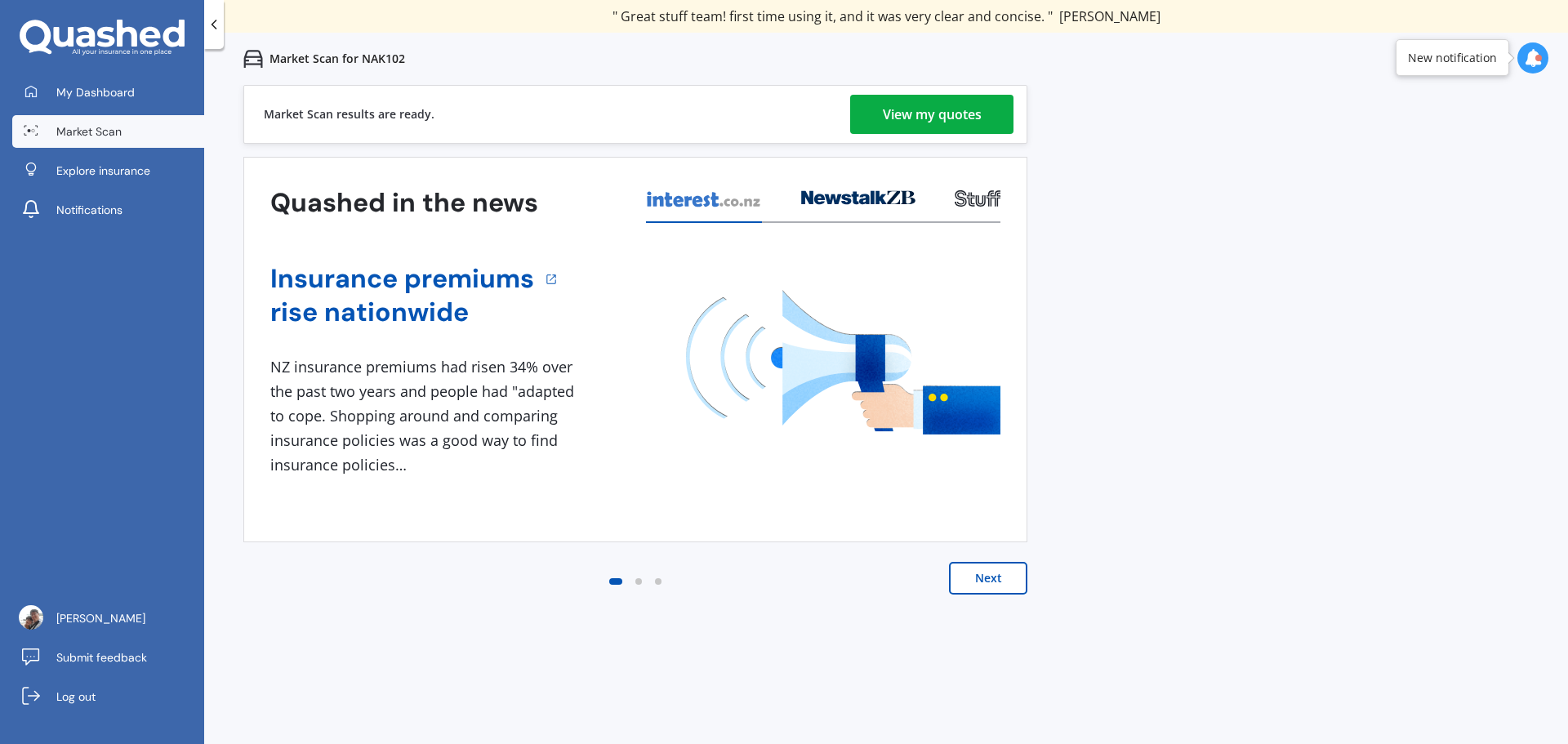
click at [953, 120] on div "View my quotes" at bounding box center [931, 114] width 99 height 39
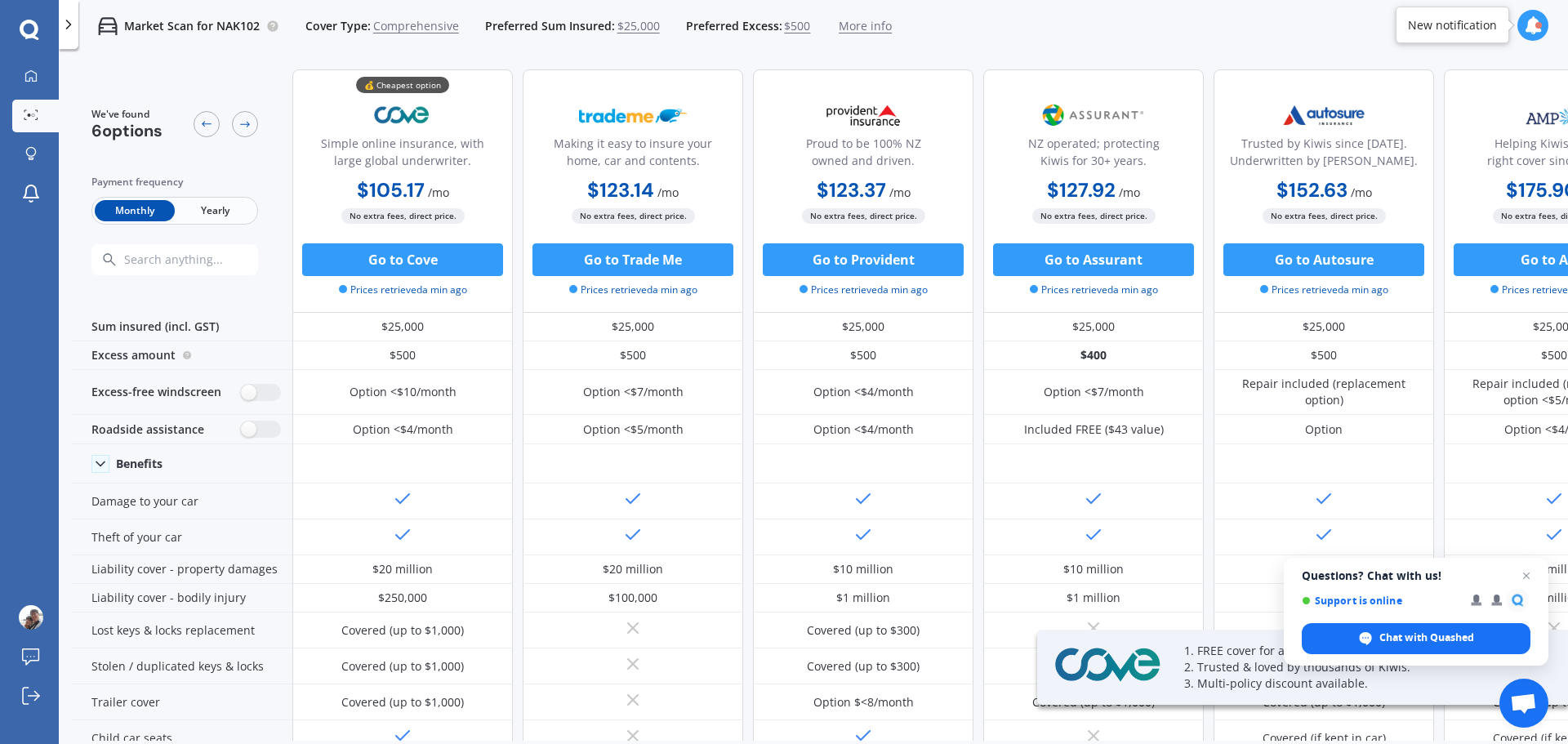
drag, startPoint x: 1069, startPoint y: 742, endPoint x: 1131, endPoint y: 742, distance: 62.0
click at [1131, 742] on div "We've found 6 options Payment frequency Monthly Yearly 💰 Cheapest option Simple…" at bounding box center [820, 426] width 1496 height 740
